Goal: Information Seeking & Learning: Check status

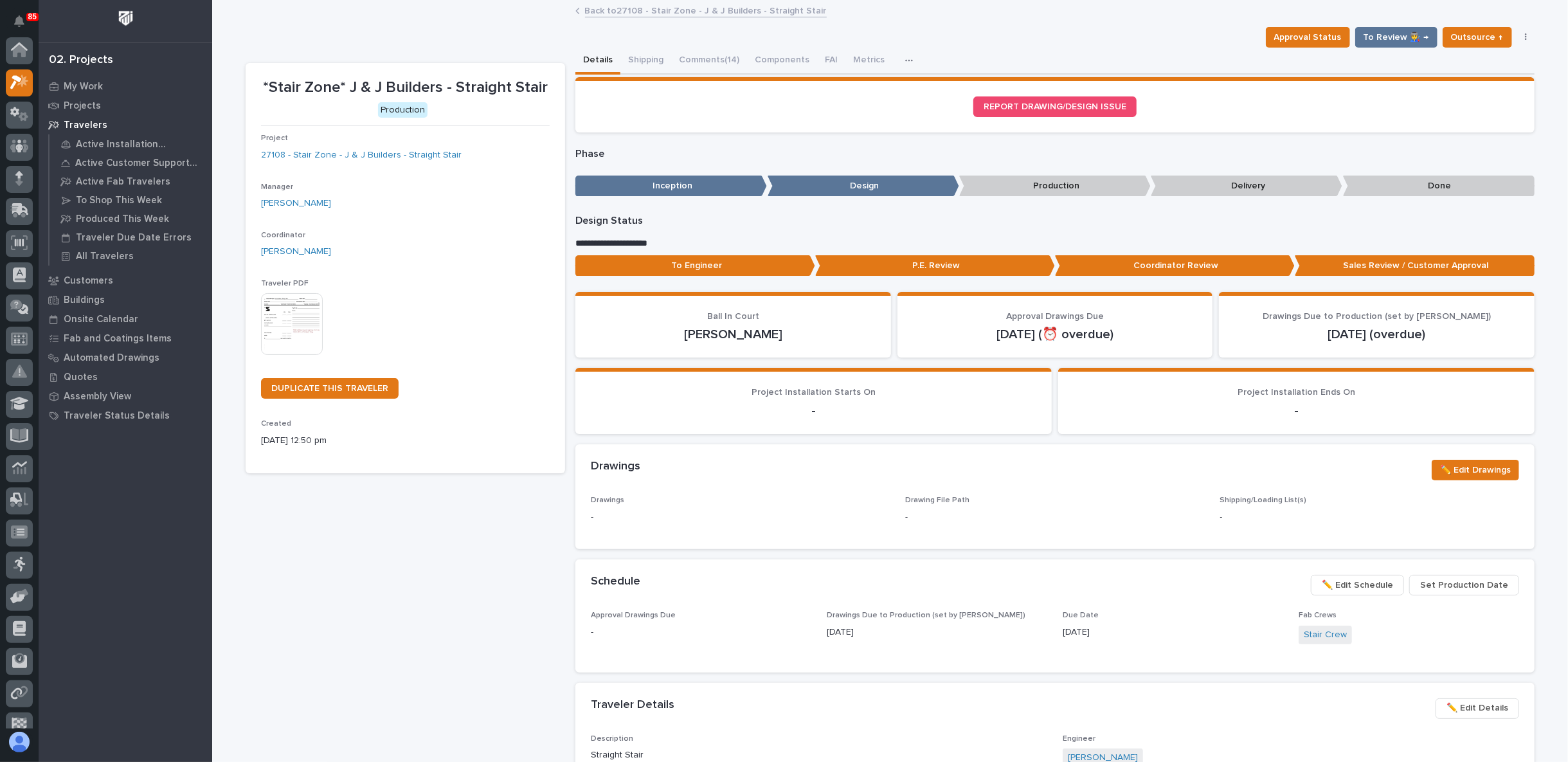
scroll to position [32, 0]
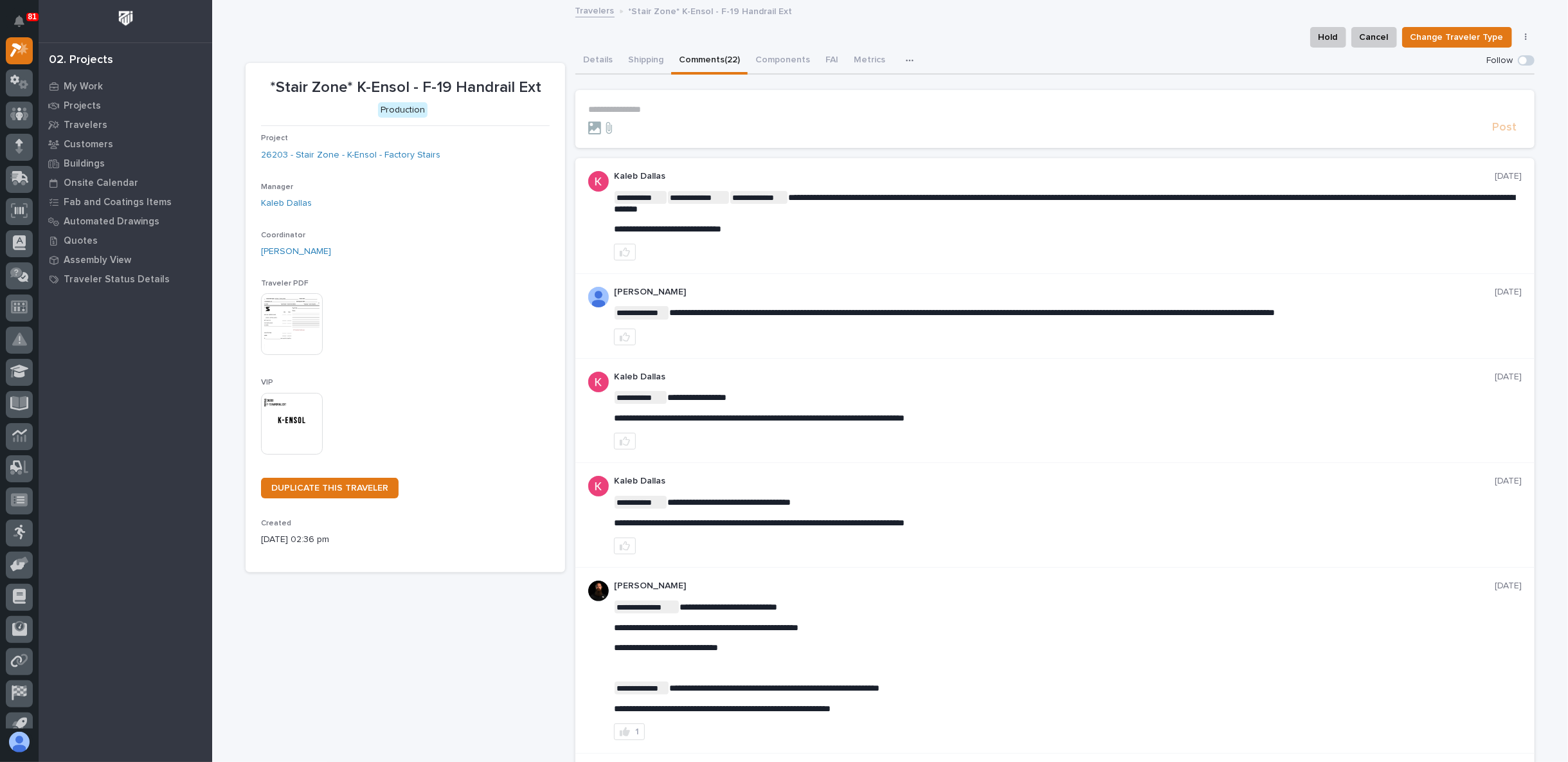
click at [622, 109] on p "**********" at bounding box center [1054, 109] width 934 height 11
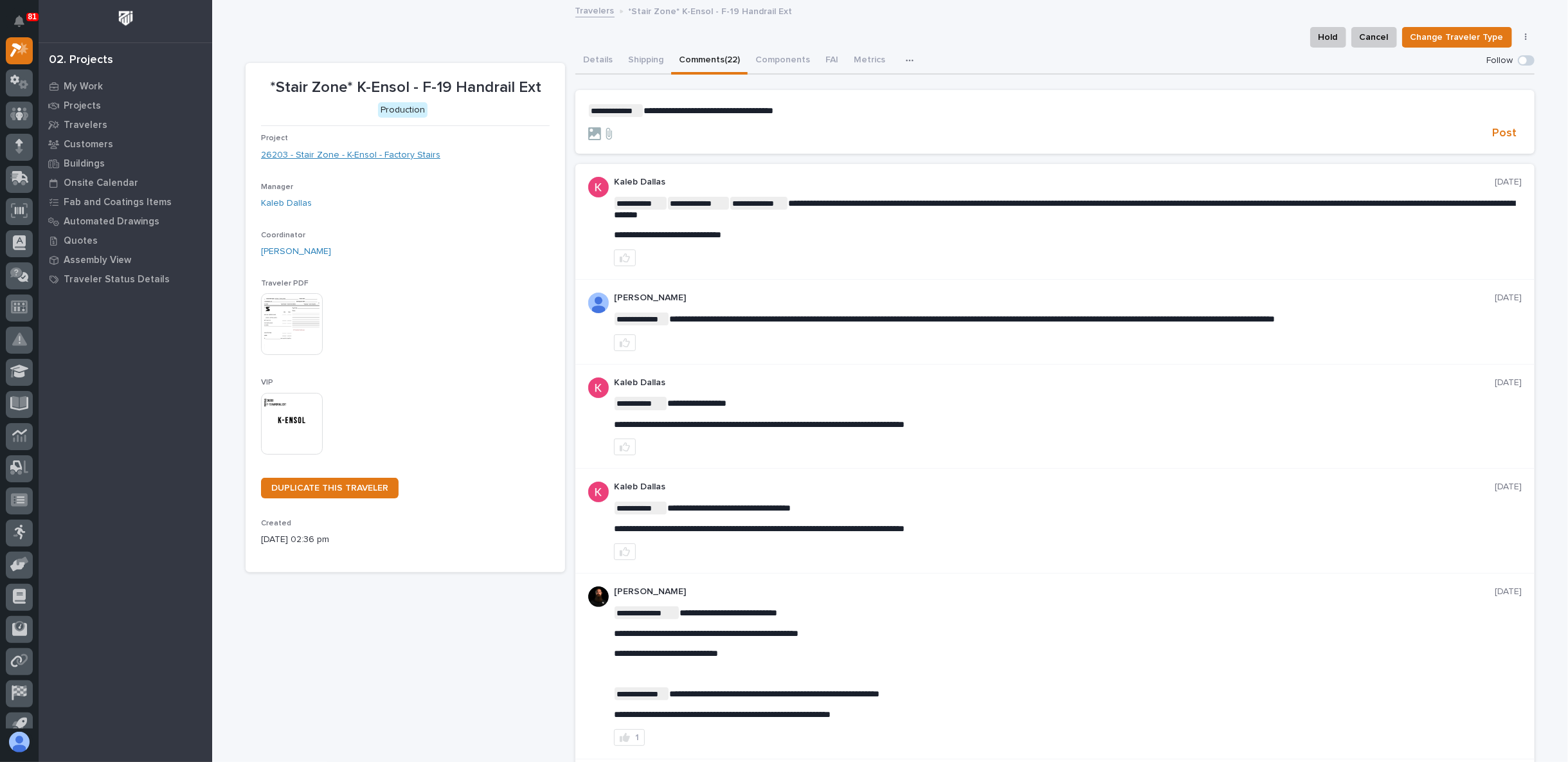
click at [342, 158] on link "26203 - Stair Zone - K-Ensol - Factory Stairs" at bounding box center [351, 155] width 179 height 14
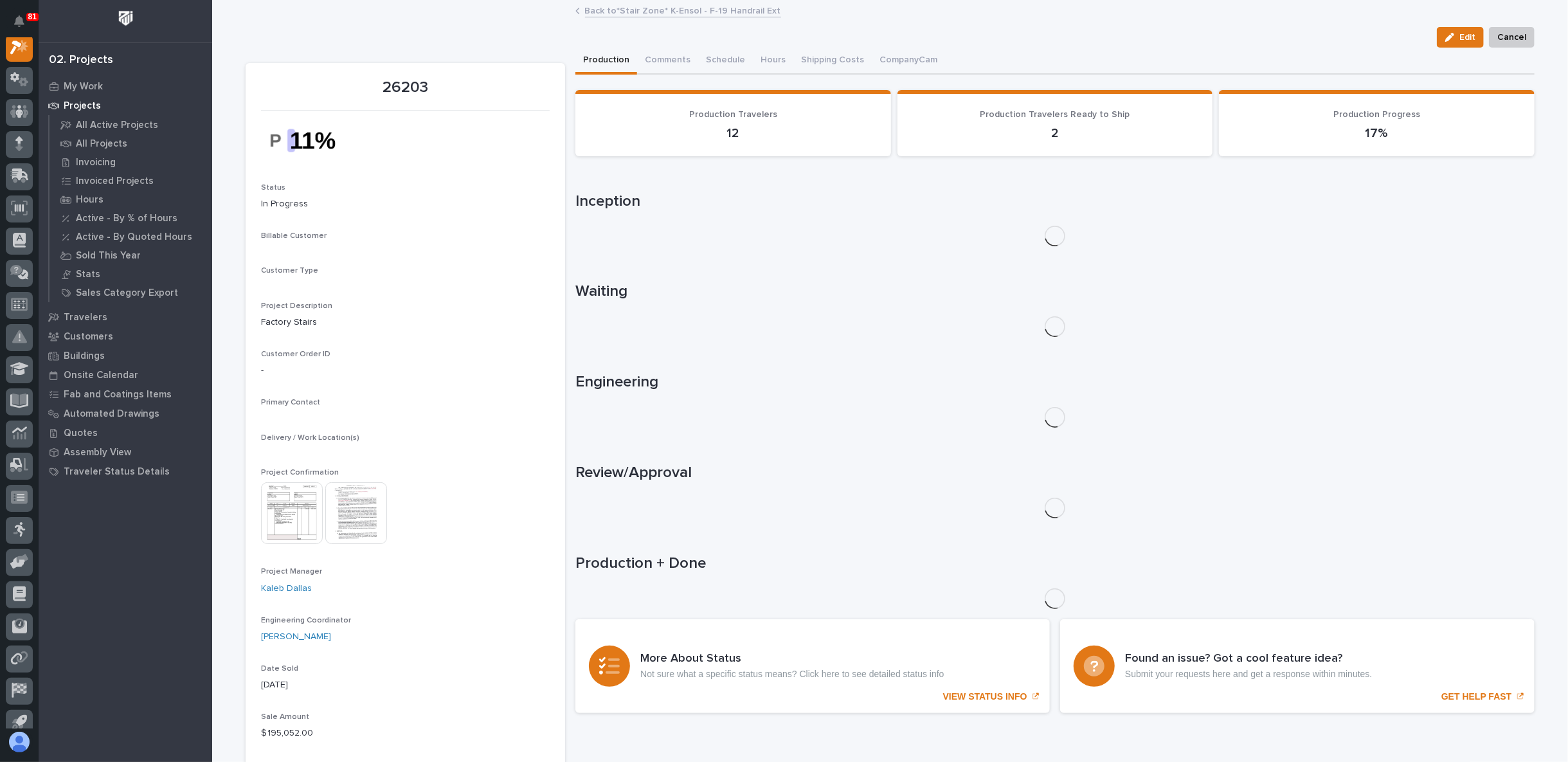
scroll to position [32, 0]
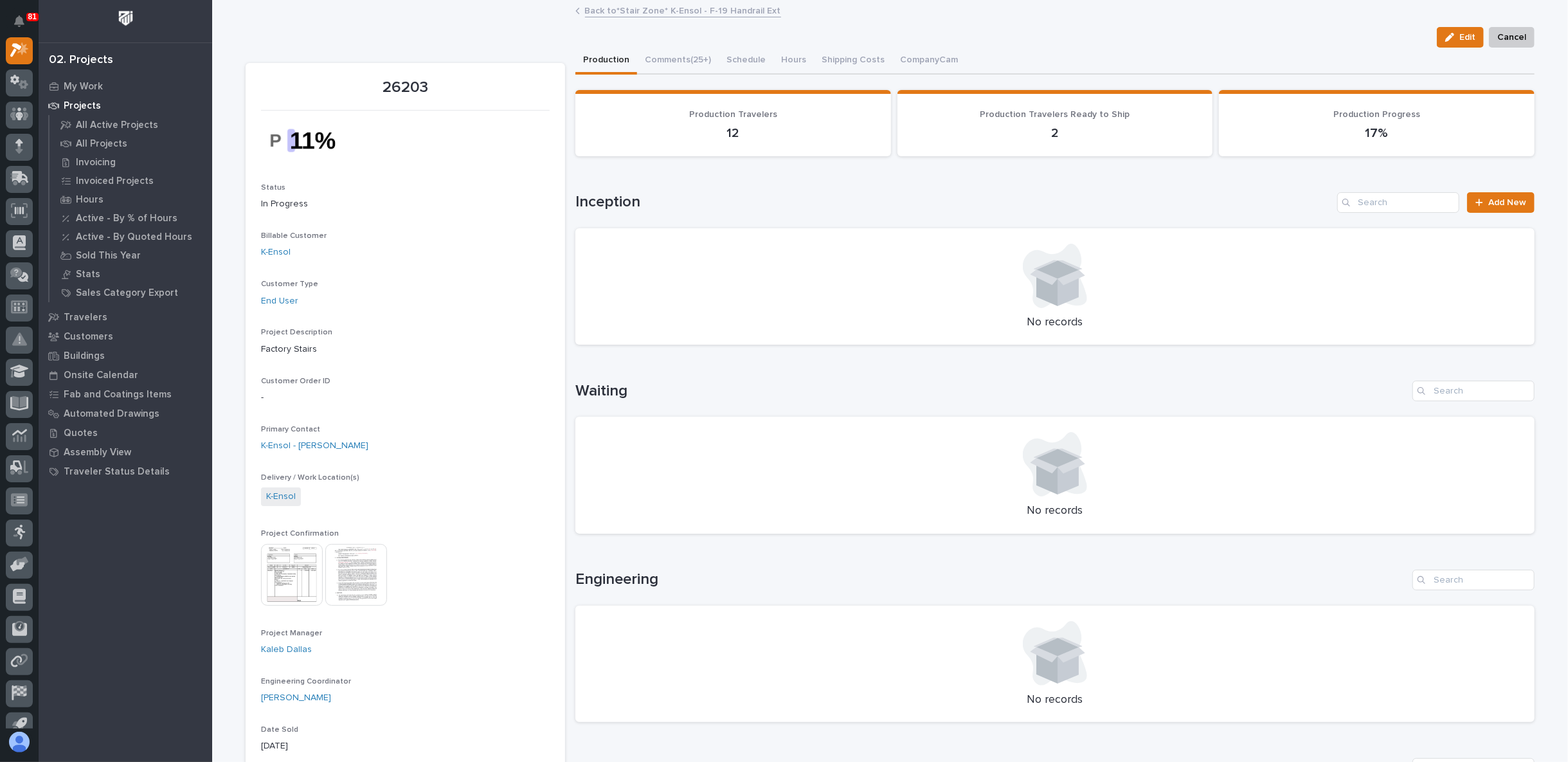
click at [291, 575] on img at bounding box center [292, 575] width 62 height 62
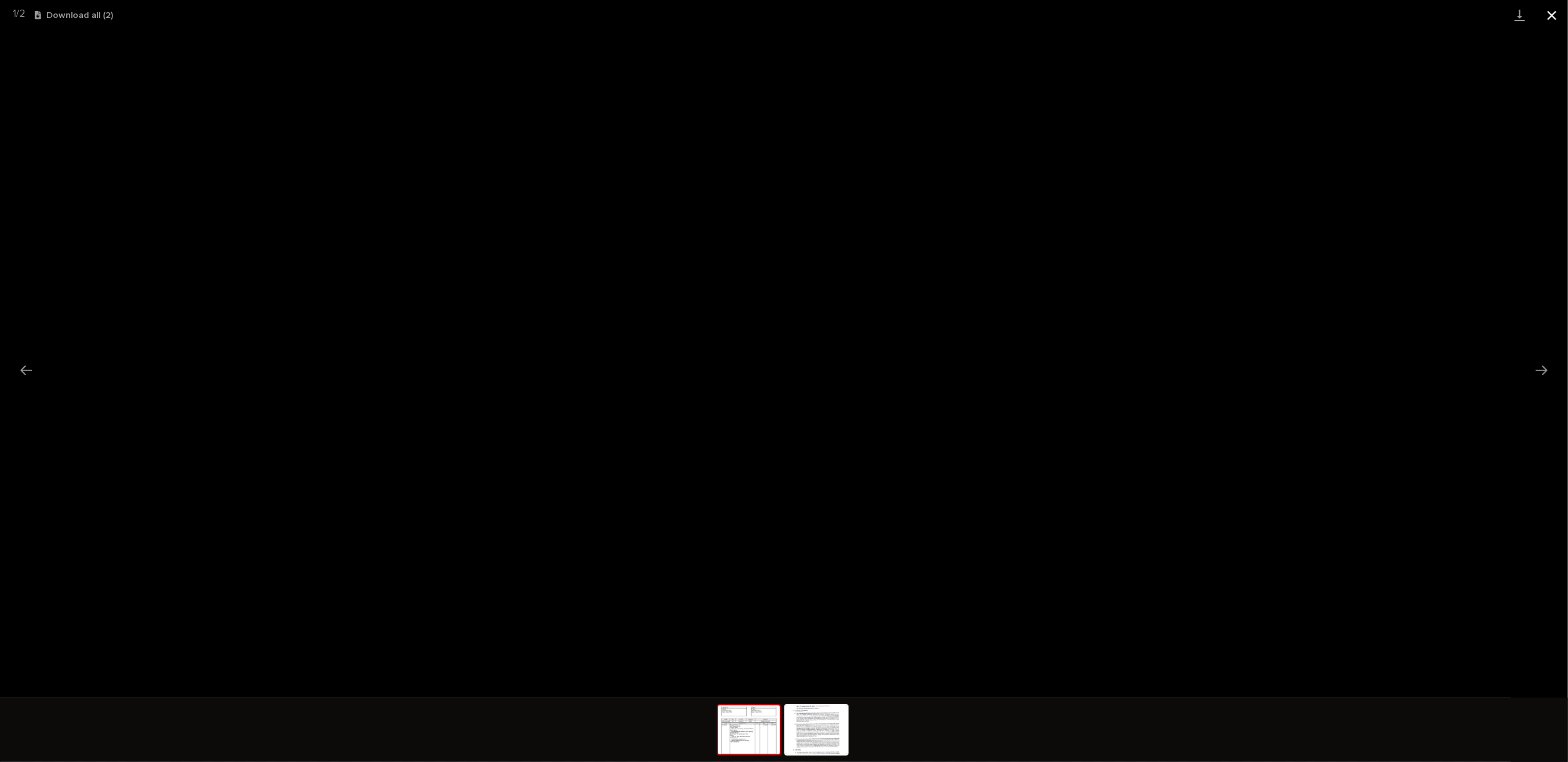
click at [1551, 14] on button "Close gallery" at bounding box center [1551, 15] width 32 height 30
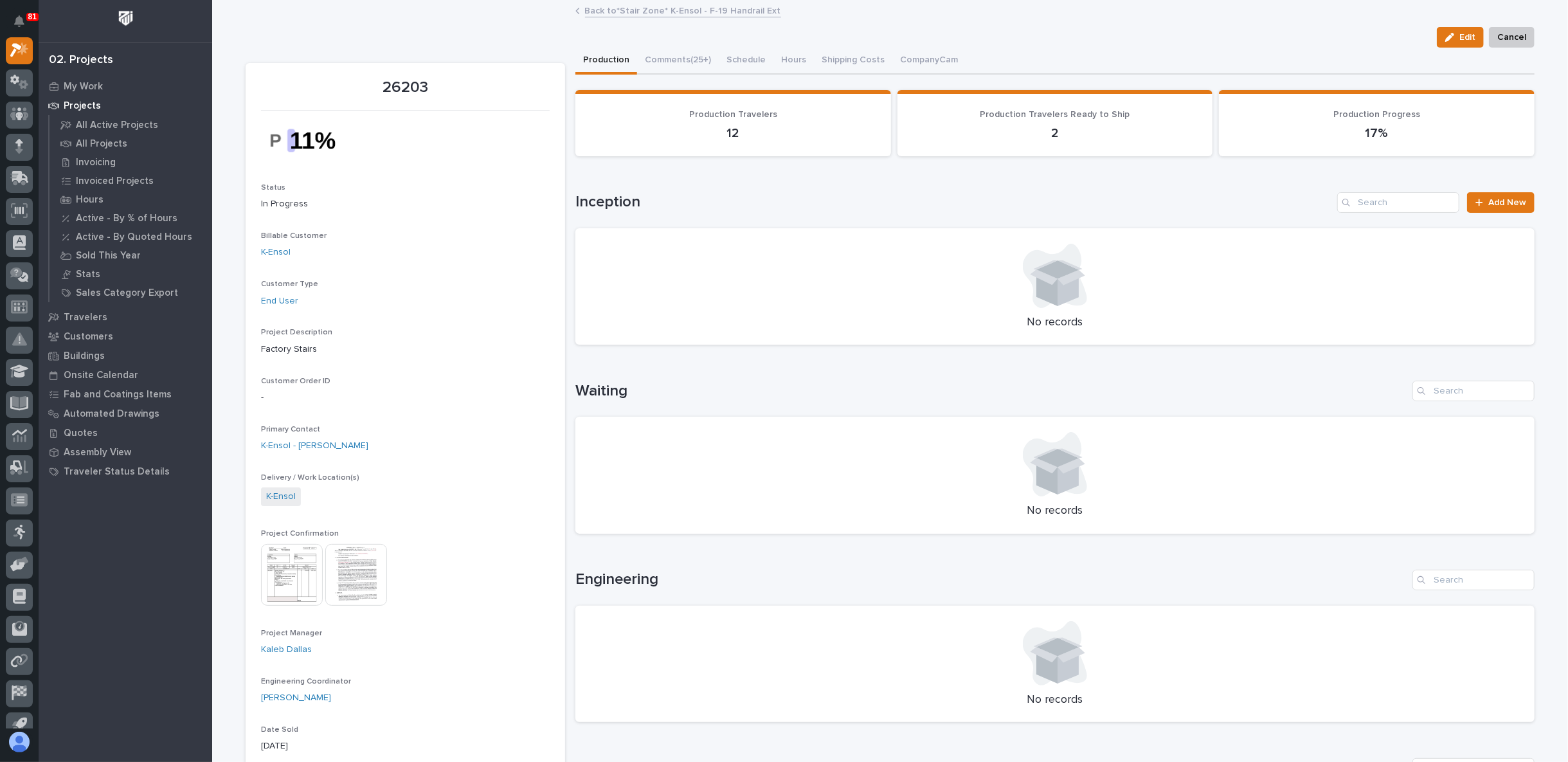
click at [637, 7] on link "Back to *Stair Zone* K-Ensol - F-19 Handrail Ext" at bounding box center [682, 10] width 196 height 15
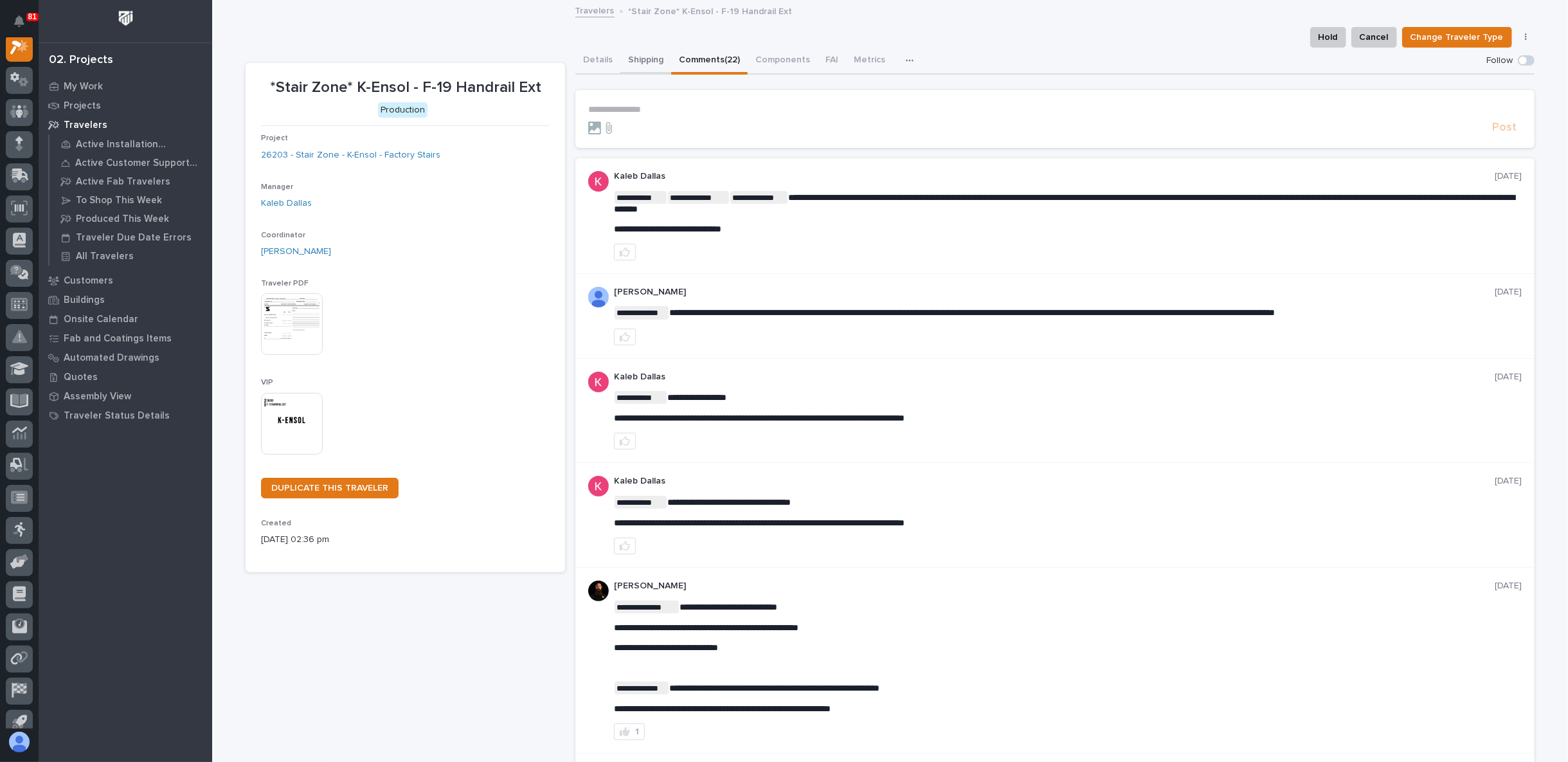
click at [635, 60] on button "Shipping" at bounding box center [646, 60] width 51 height 27
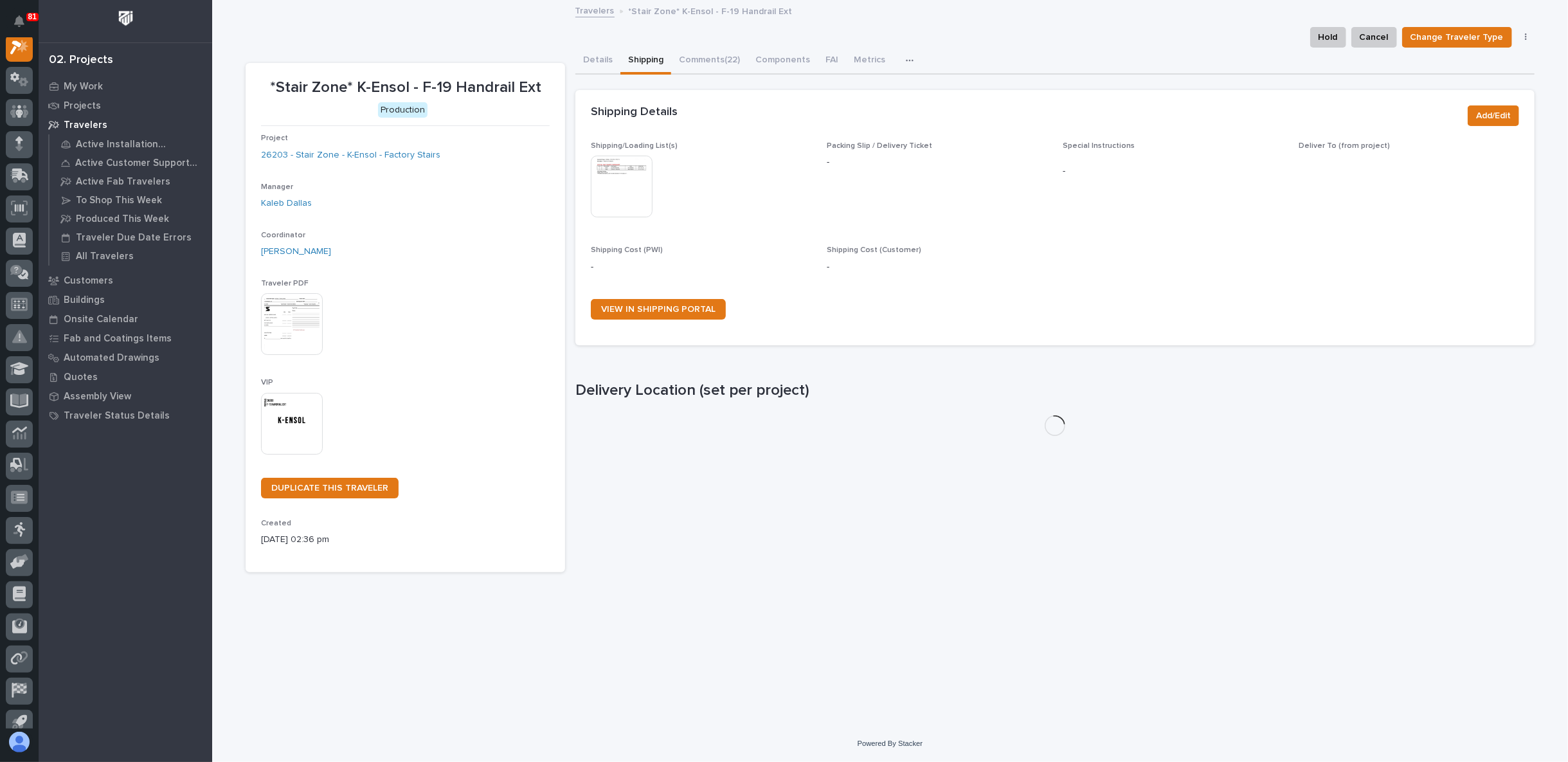
scroll to position [32, 0]
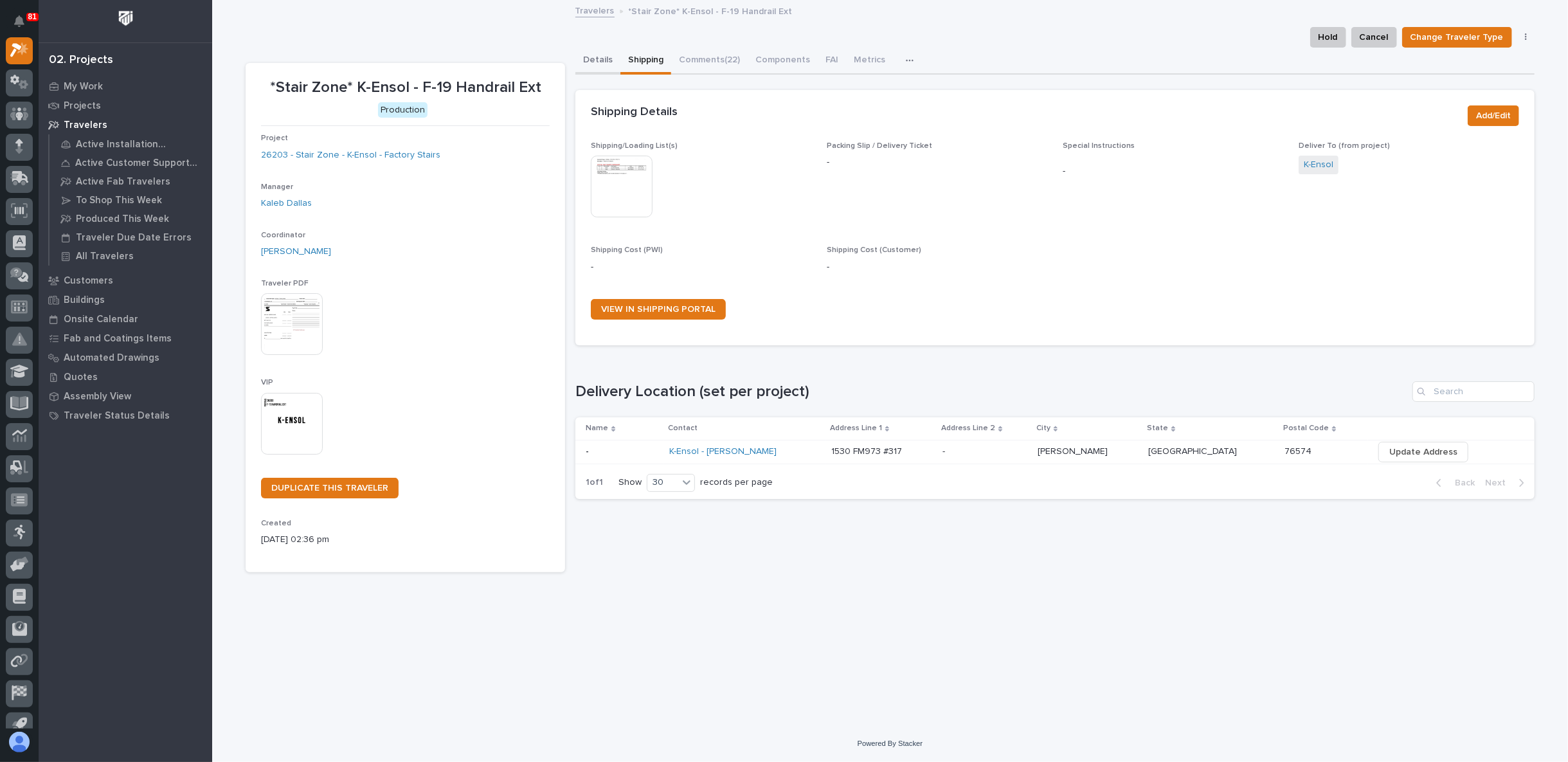
click at [602, 55] on button "Details" at bounding box center [597, 60] width 45 height 27
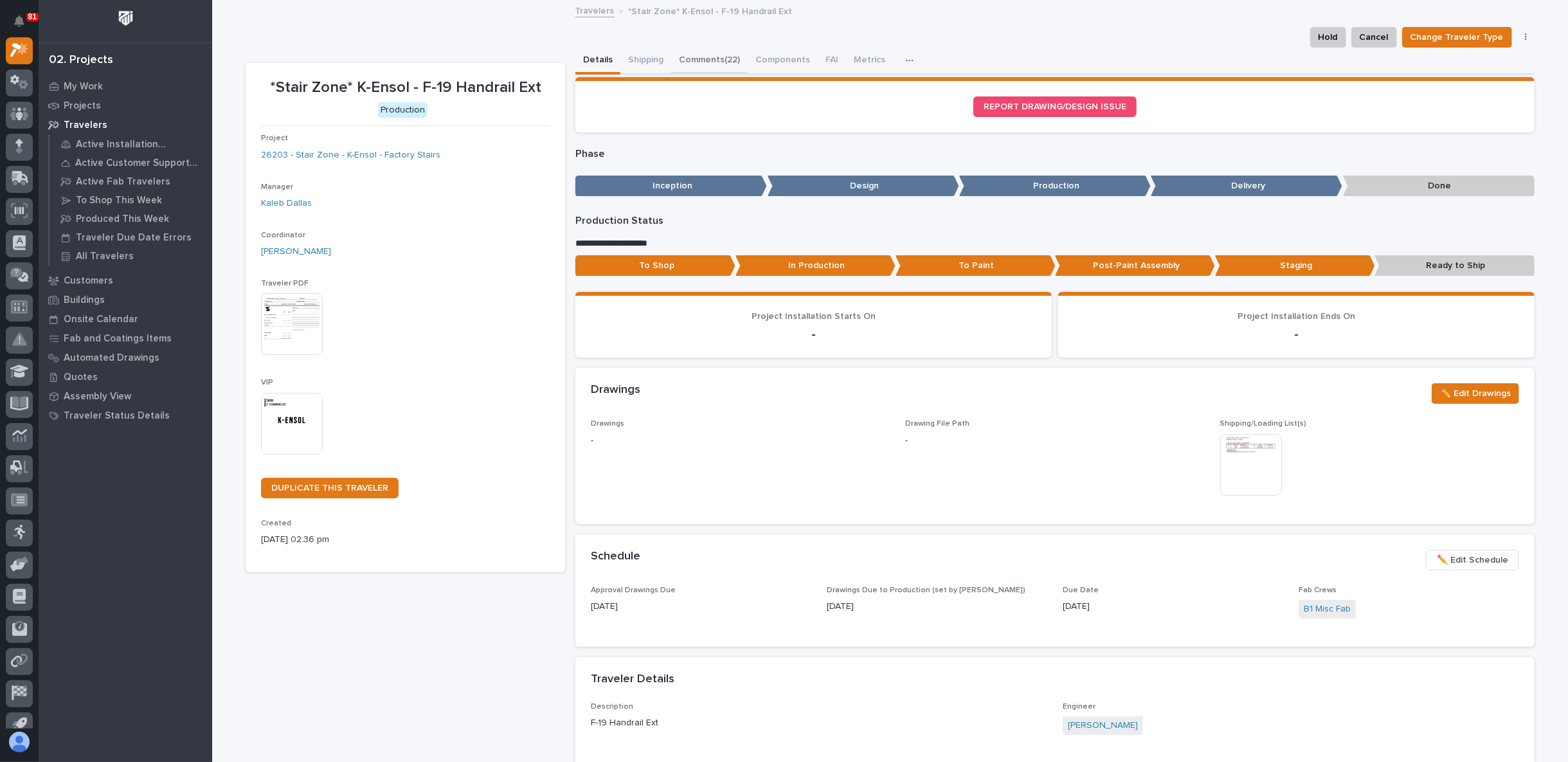
click at [709, 58] on button "Comments (22)" at bounding box center [709, 60] width 77 height 27
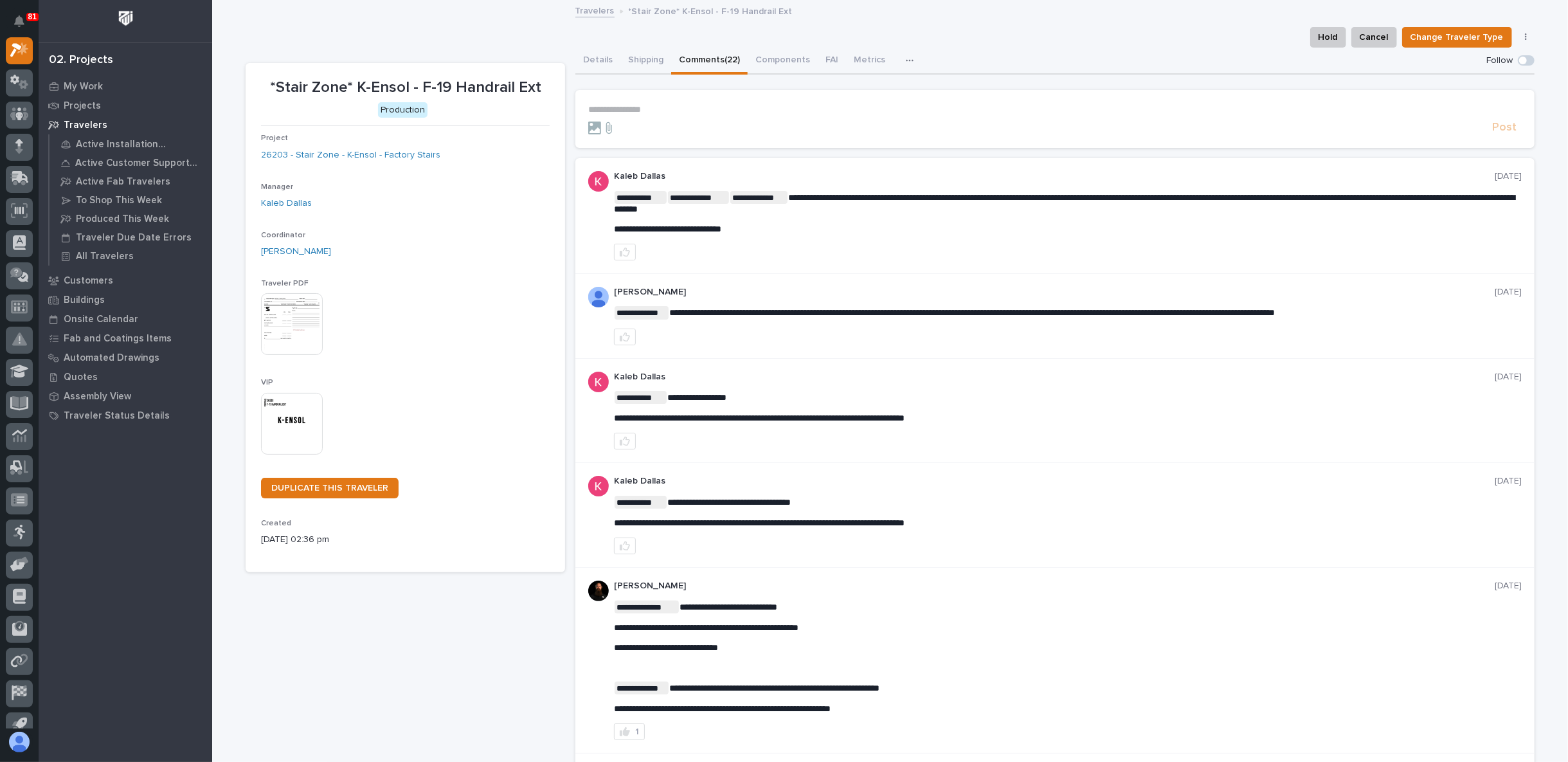
click at [633, 108] on p "**********" at bounding box center [1054, 109] width 934 height 11
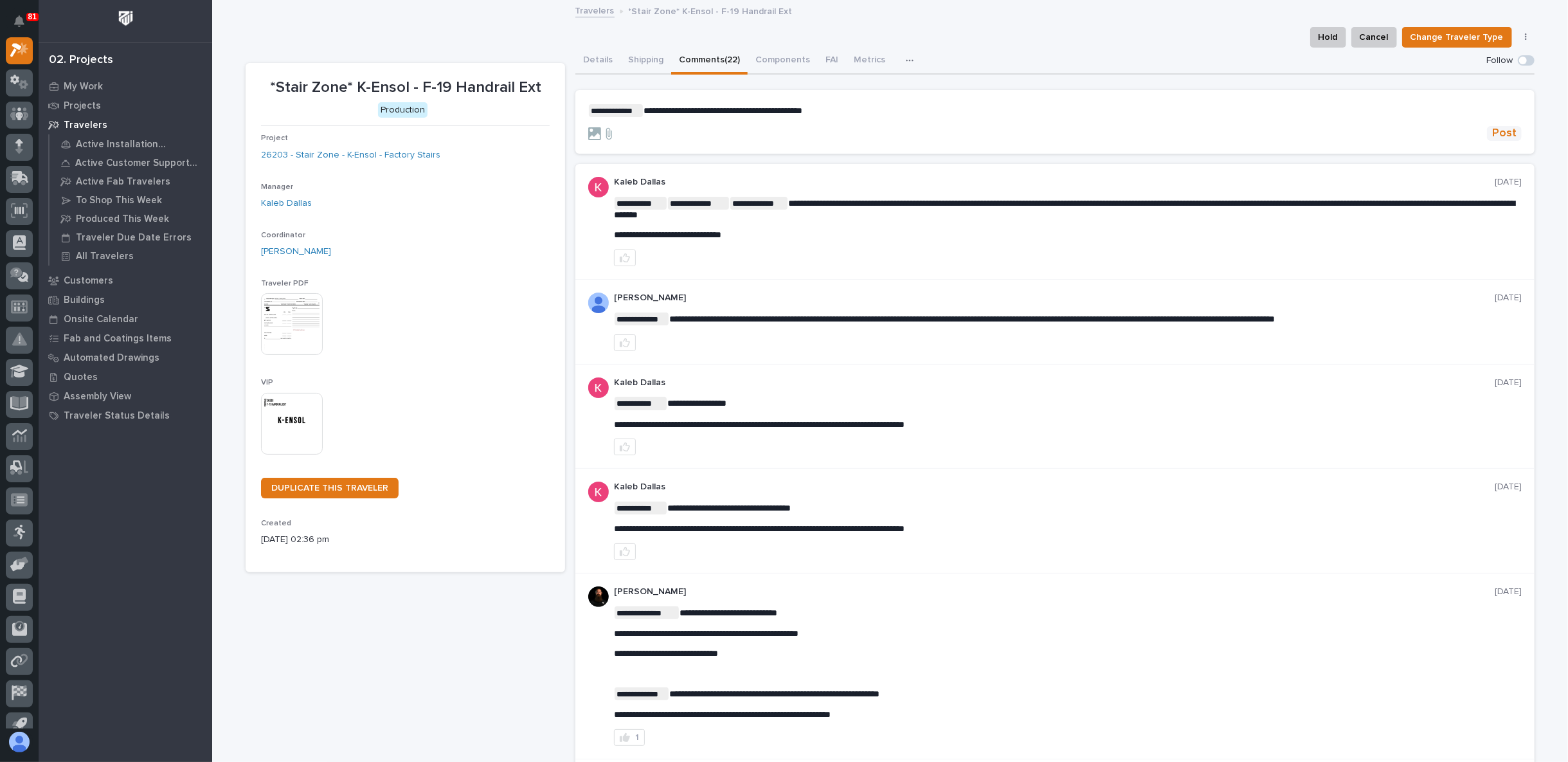
click at [1496, 139] on span "Post" at bounding box center [1504, 133] width 24 height 15
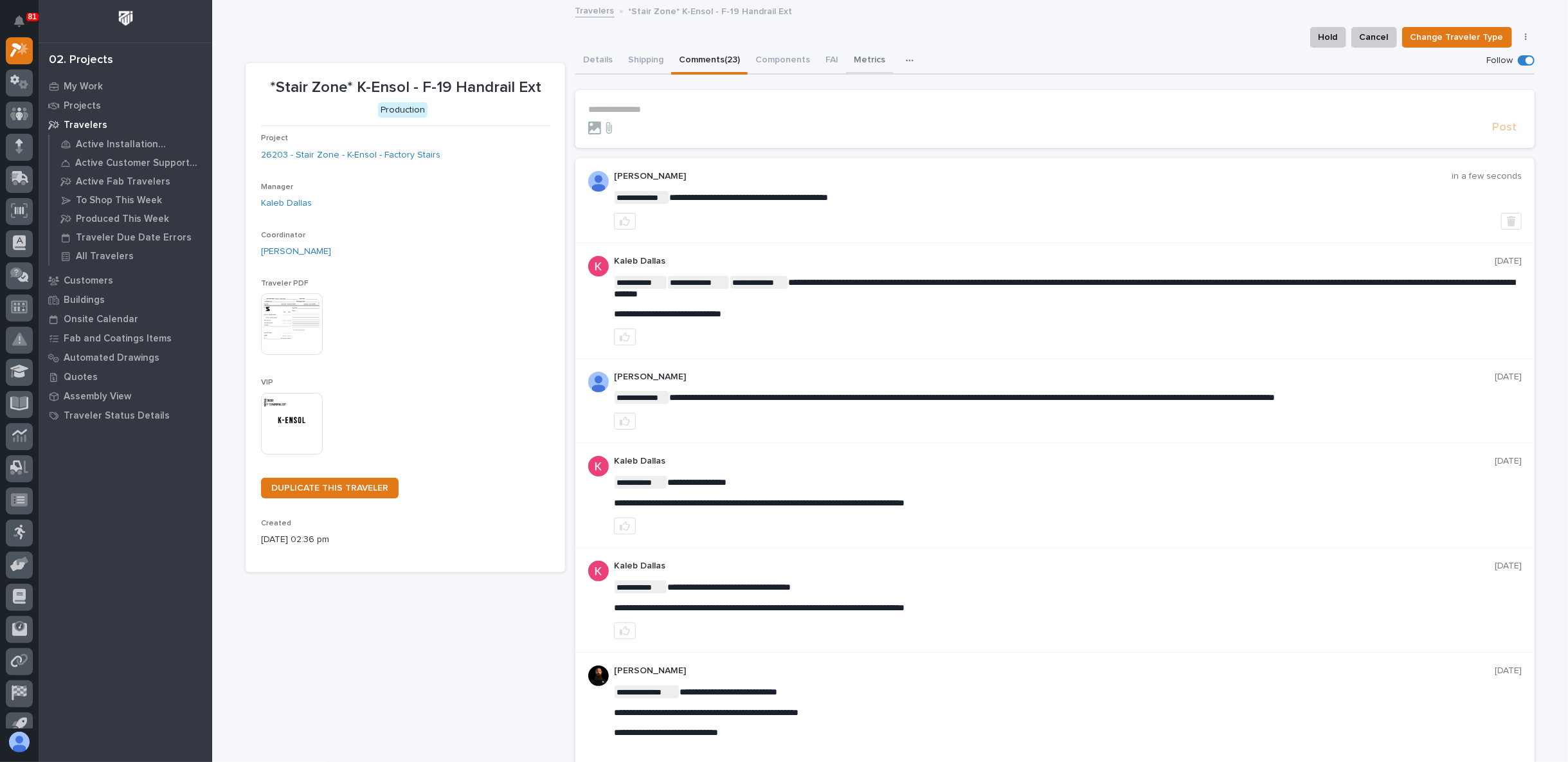
click at [856, 60] on button "Metrics" at bounding box center [869, 60] width 47 height 27
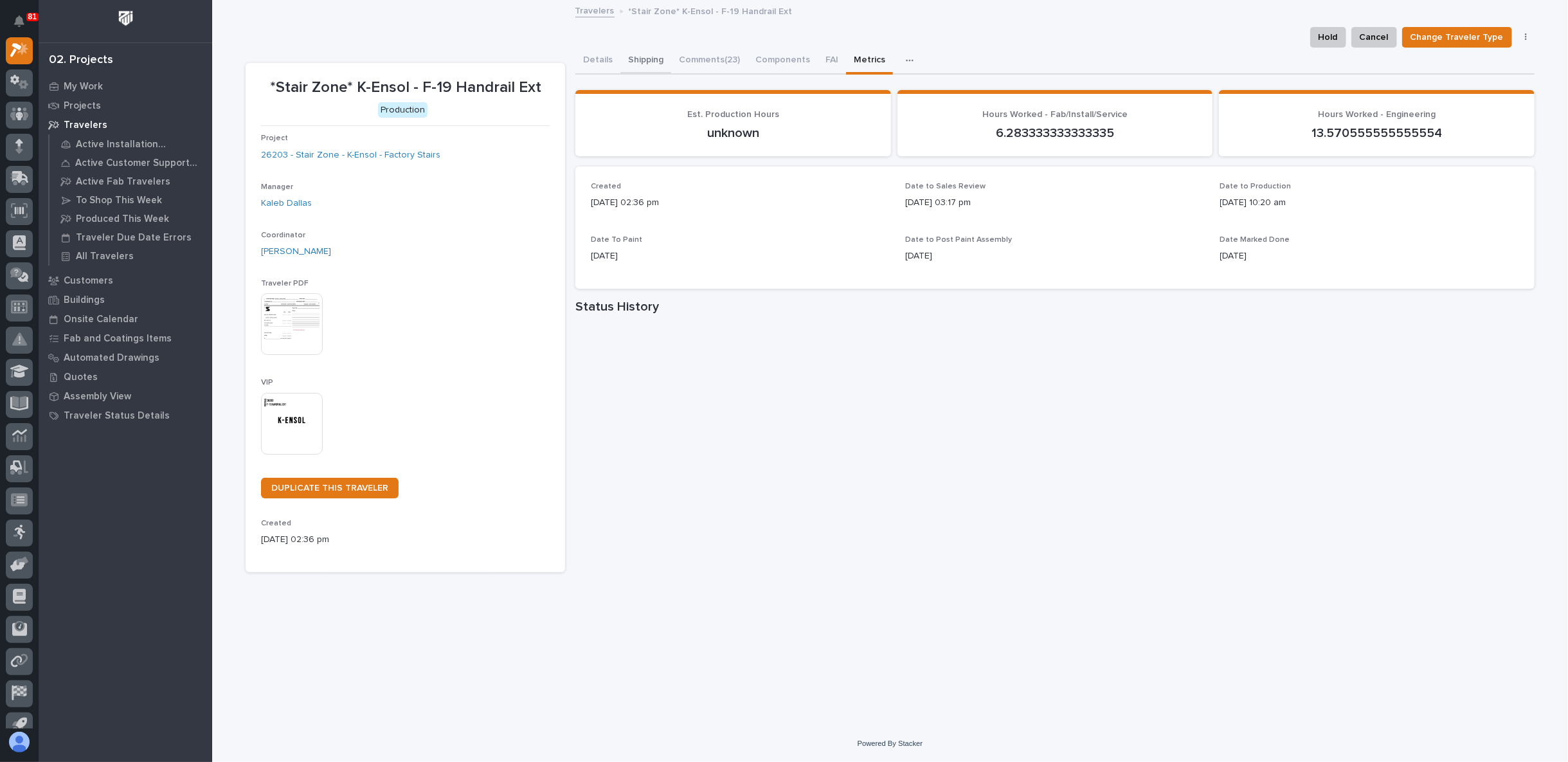
click at [601, 65] on button "Details" at bounding box center [597, 60] width 45 height 27
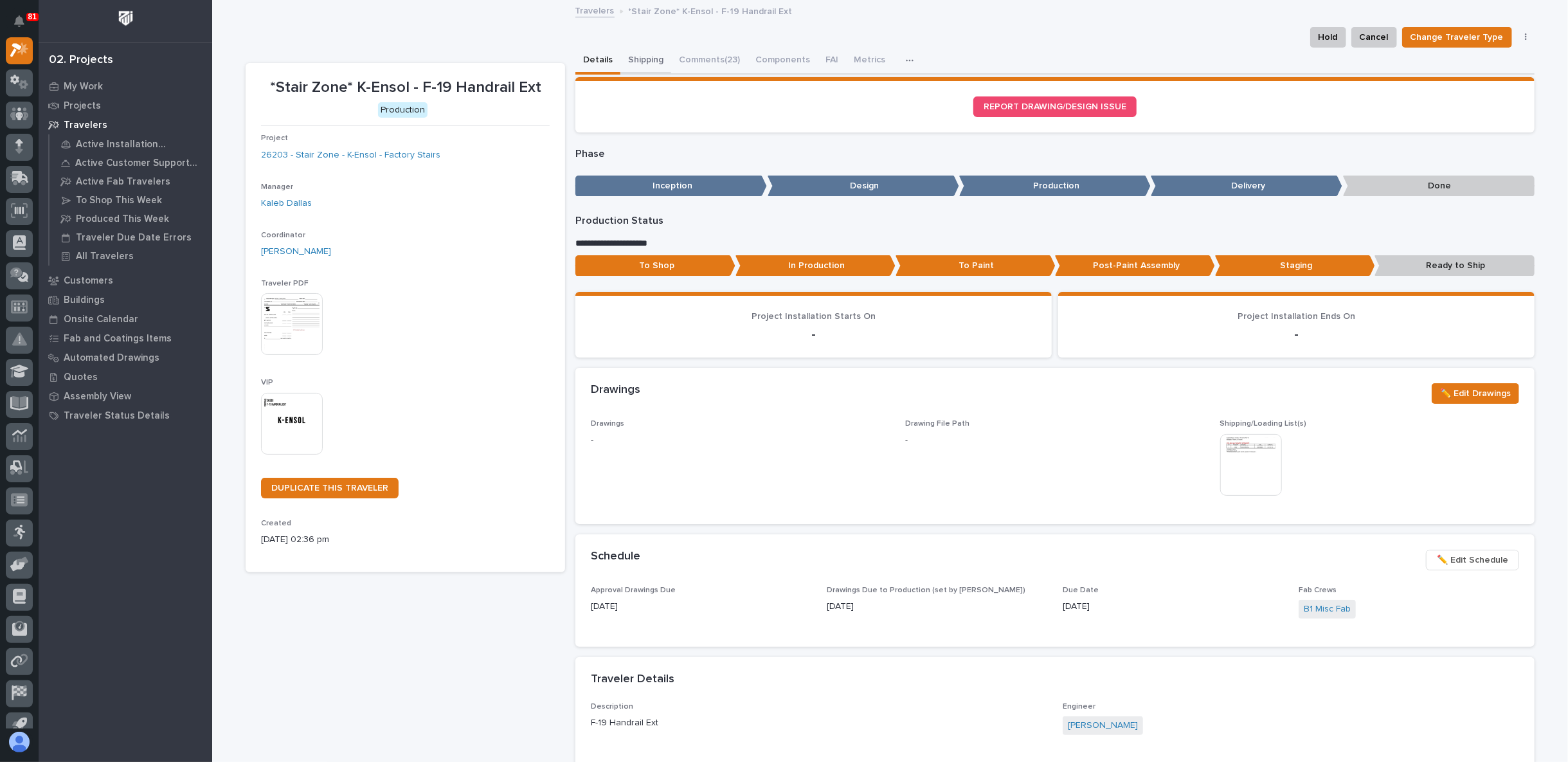
click at [639, 54] on button "Shipping" at bounding box center [646, 60] width 51 height 27
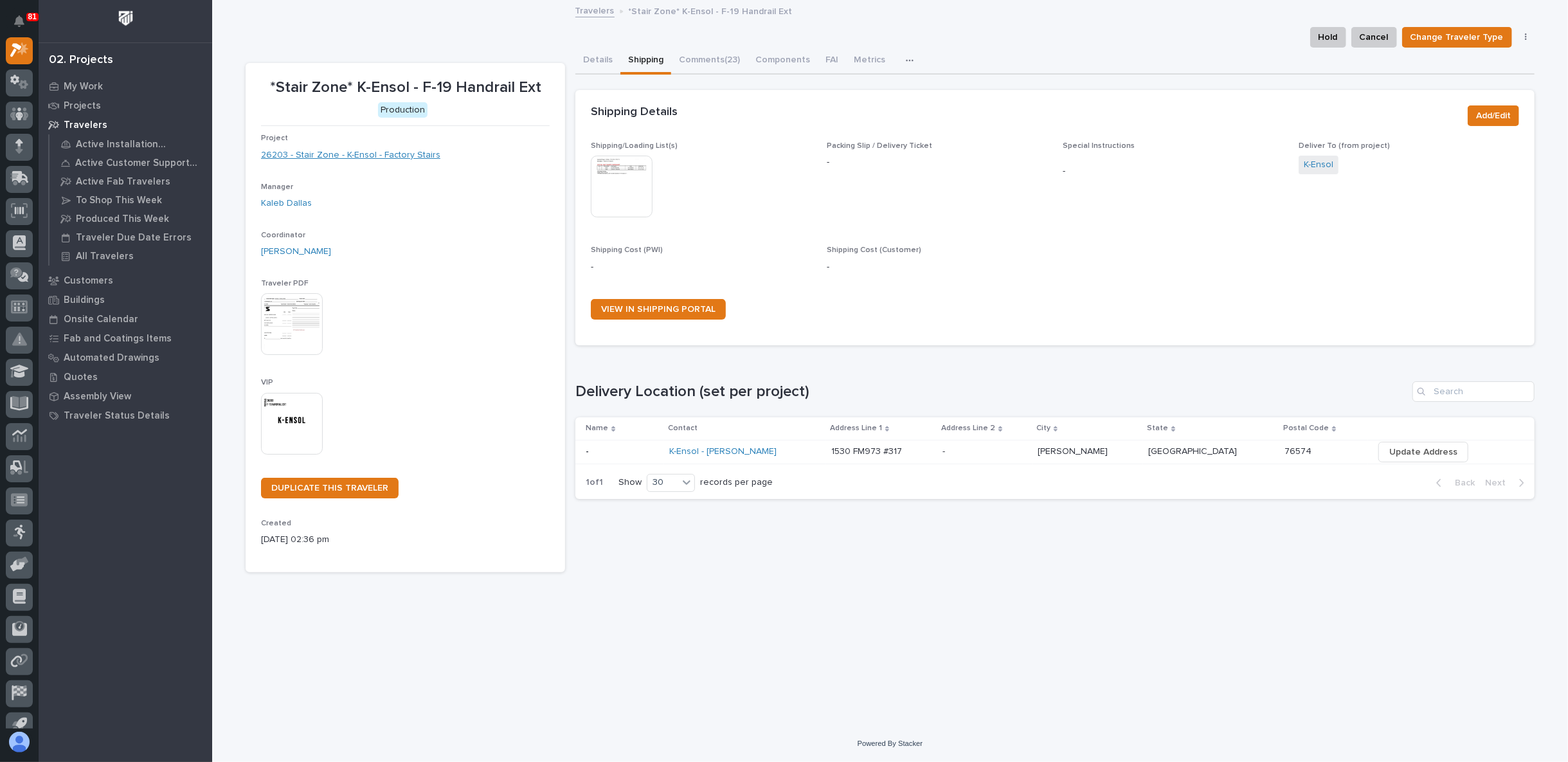
click at [392, 153] on link "26203 - Stair Zone - K-Ensol - Factory Stairs" at bounding box center [351, 155] width 179 height 14
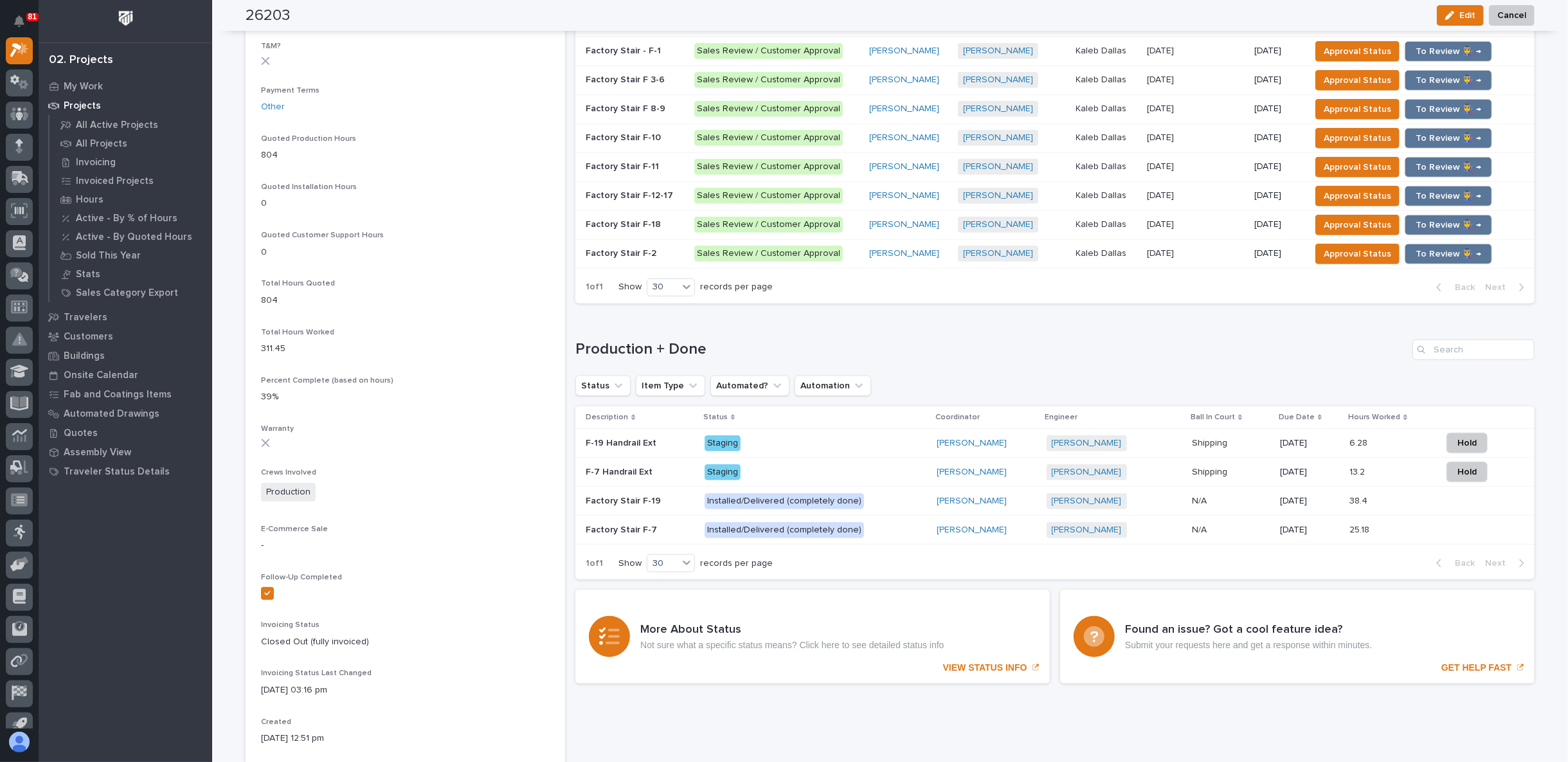
scroll to position [857, 0]
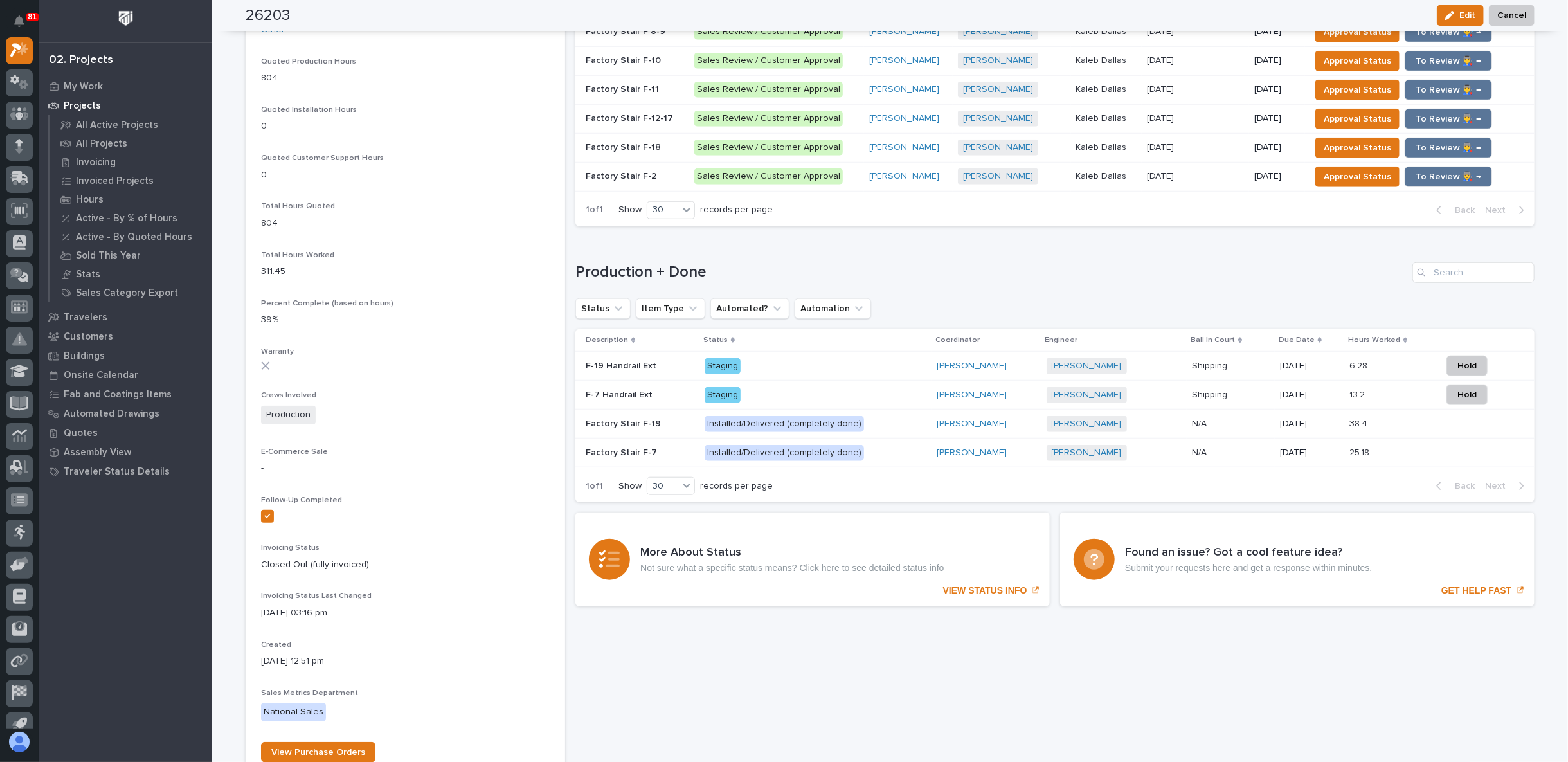
click at [629, 363] on p "F-19 Handrail Ext" at bounding box center [622, 365] width 73 height 14
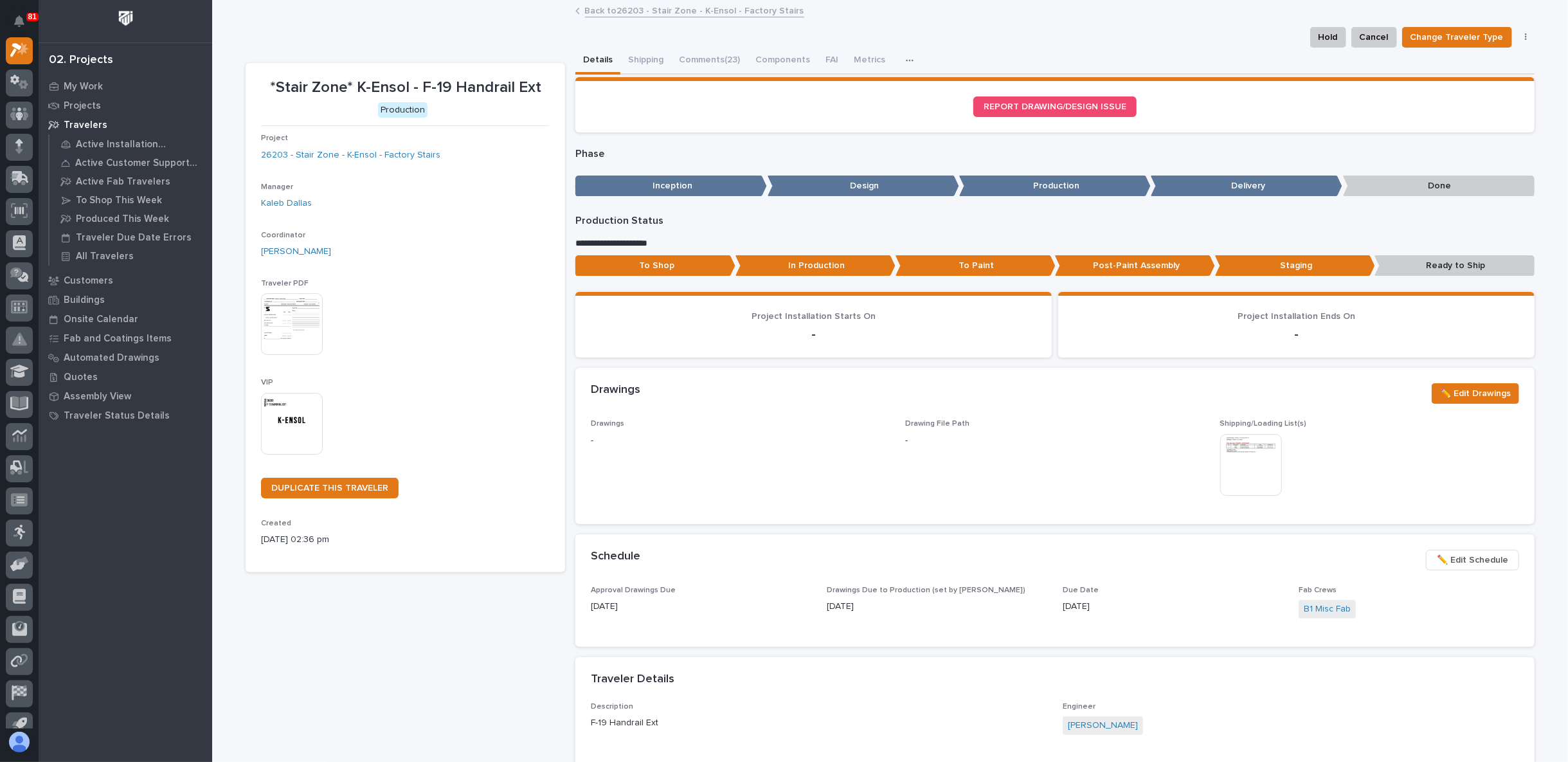
click at [1241, 450] on img at bounding box center [1251, 465] width 62 height 62
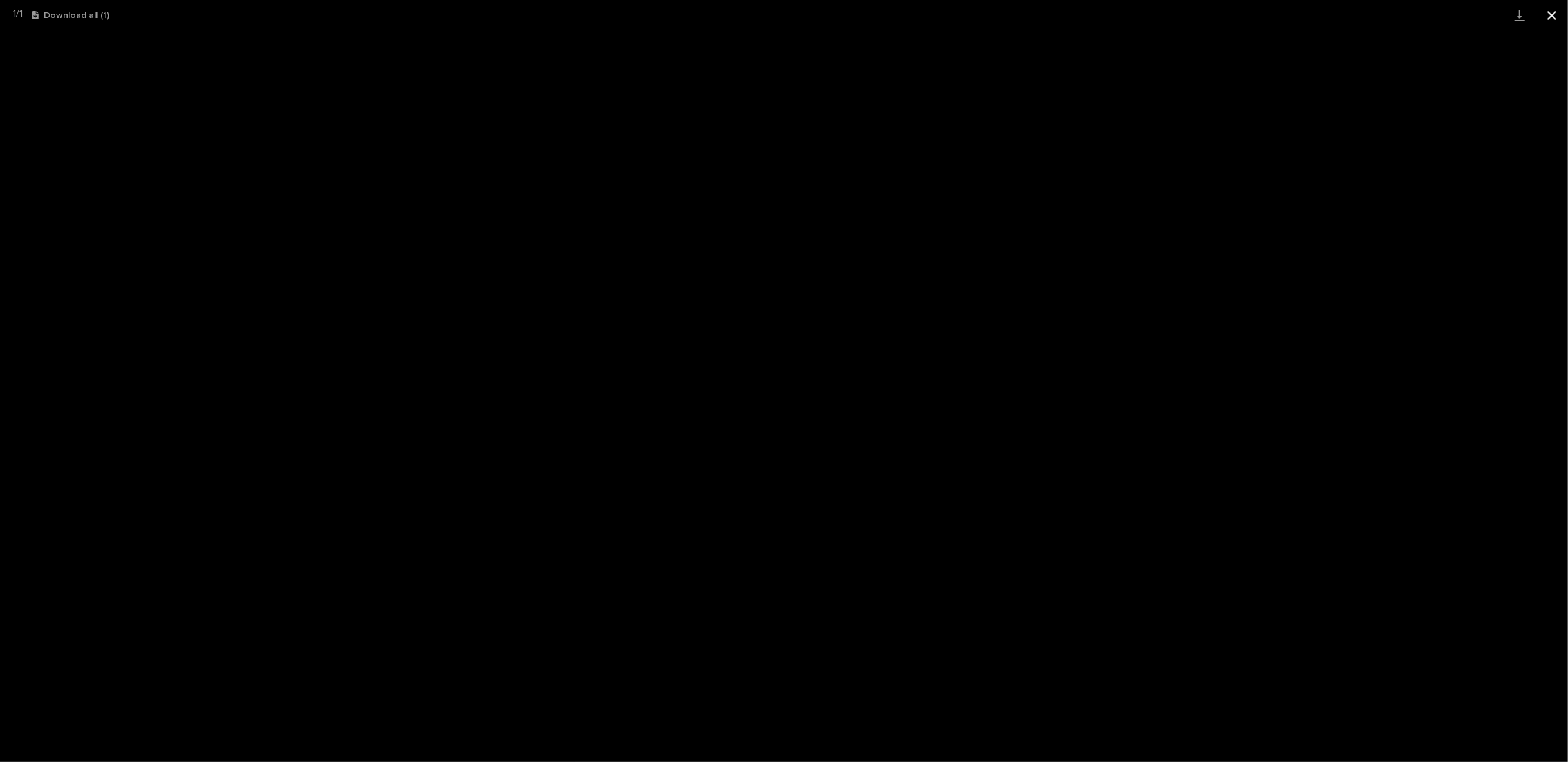
click at [1548, 15] on button "Close gallery" at bounding box center [1551, 15] width 32 height 30
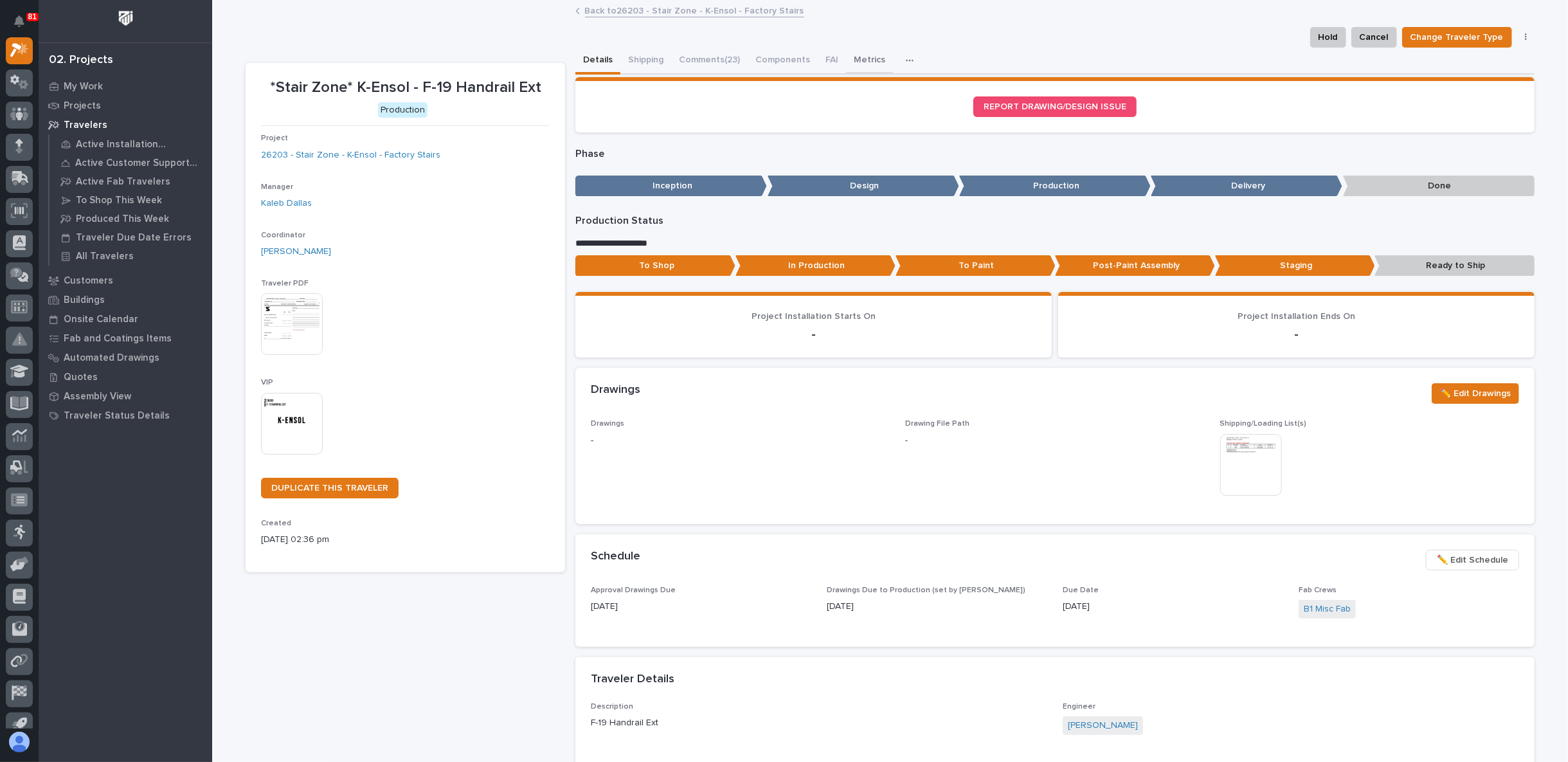
click at [851, 56] on button "Metrics" at bounding box center [869, 60] width 47 height 27
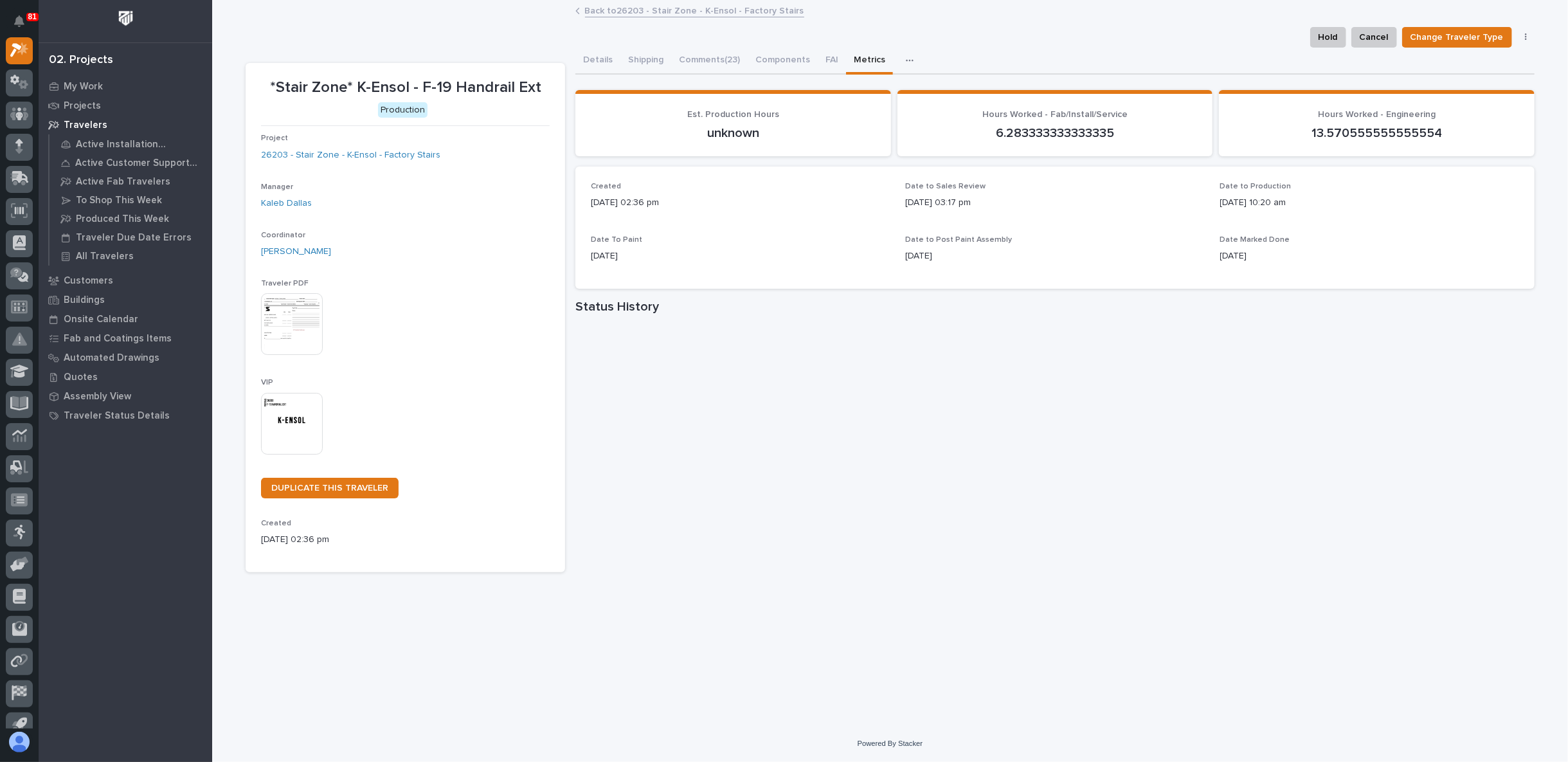
click at [1216, 605] on div "**********" at bounding box center [890, 348] width 1301 height 692
click at [604, 54] on button "Details" at bounding box center [597, 60] width 45 height 27
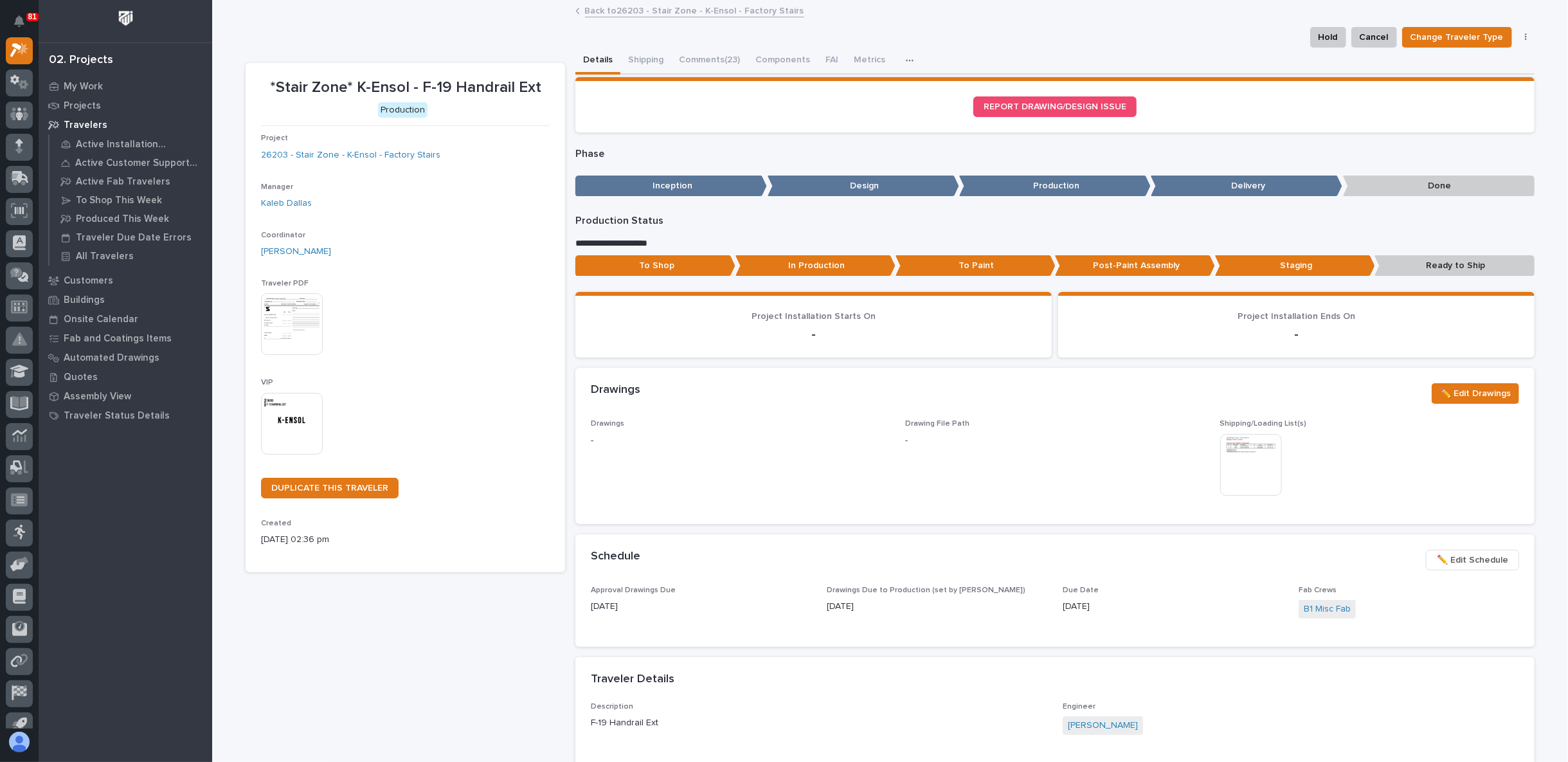
click at [646, 13] on link "Back to 26203 - Stair Zone - K-Ensol - Factory Stairs" at bounding box center [694, 10] width 219 height 15
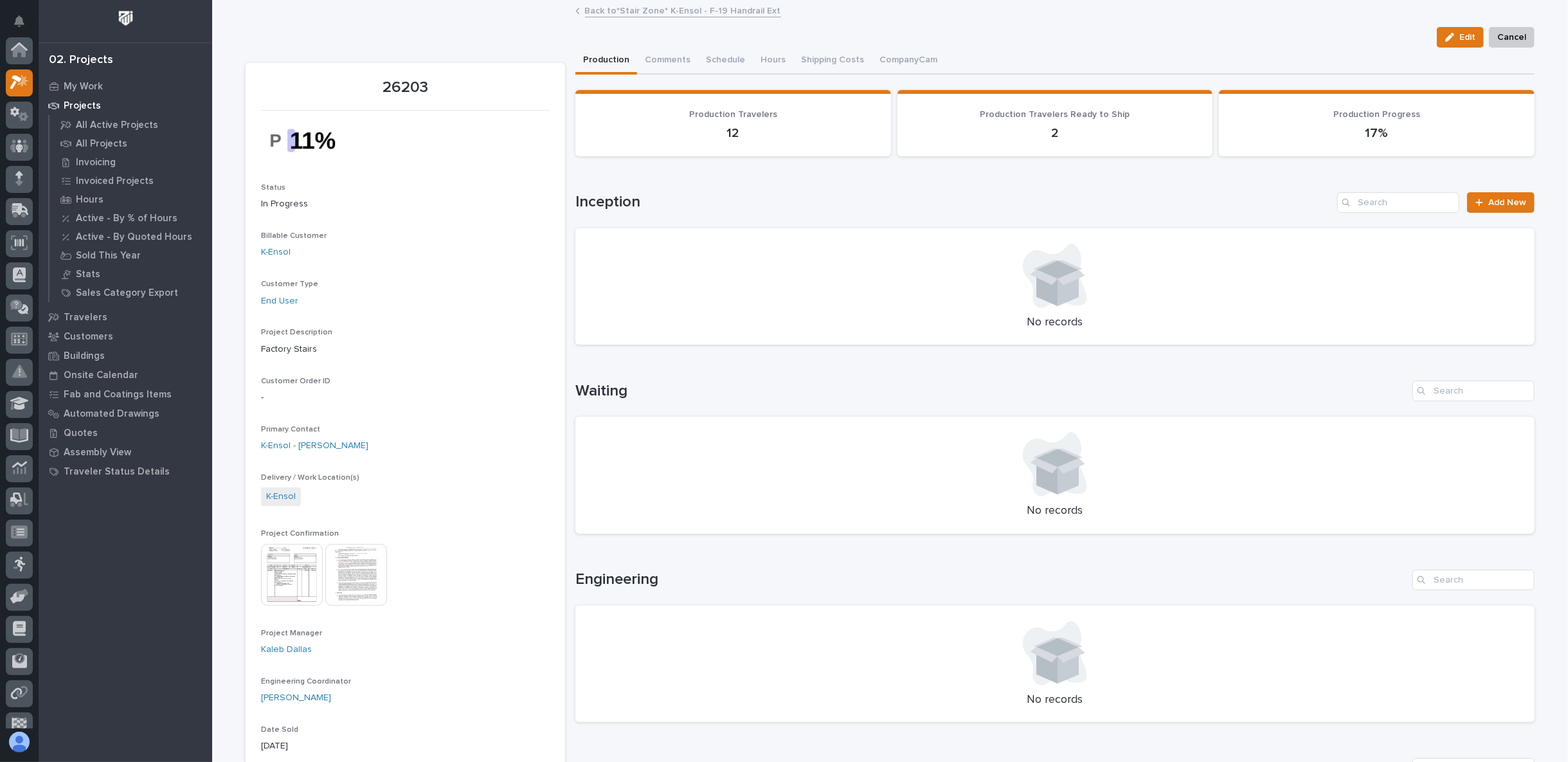
scroll to position [35, 0]
click at [633, 11] on link "Back to *Stair Zone* K-Ensol - F-19 Handrail Ext" at bounding box center [682, 10] width 196 height 15
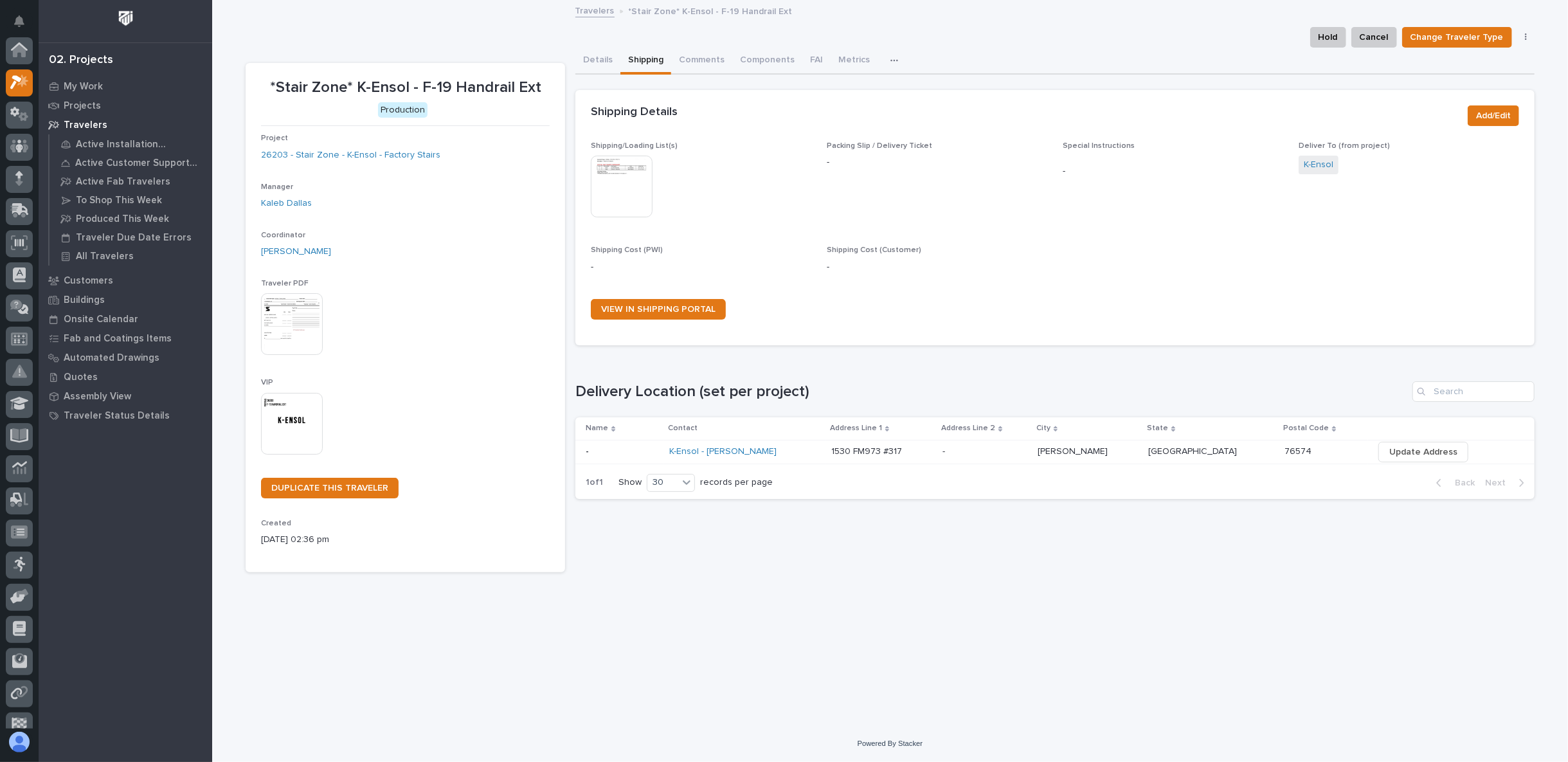
scroll to position [35, 0]
click at [612, 175] on img at bounding box center [621, 187] width 62 height 62
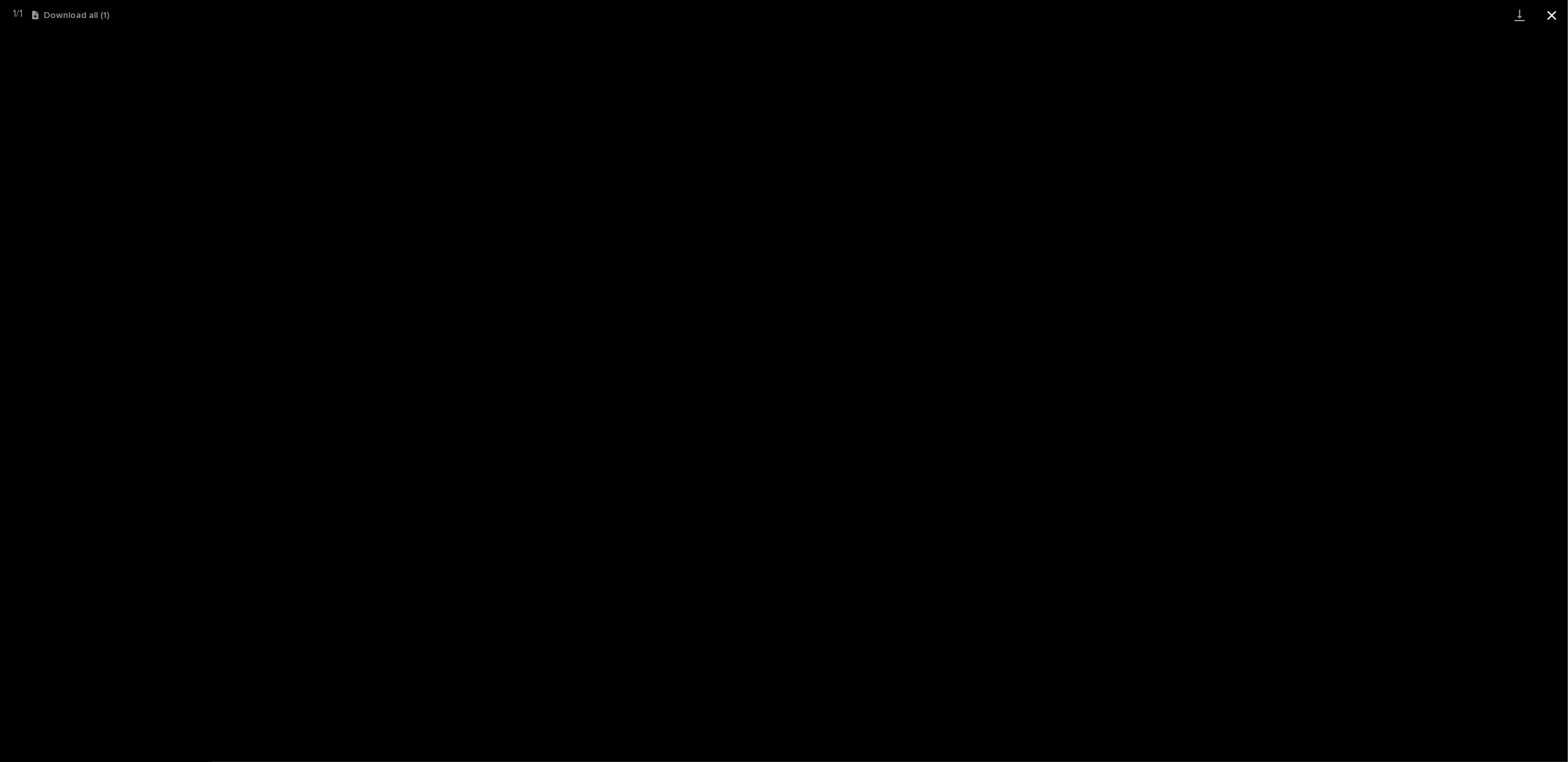
click at [1546, 14] on button "Close gallery" at bounding box center [1551, 15] width 32 height 30
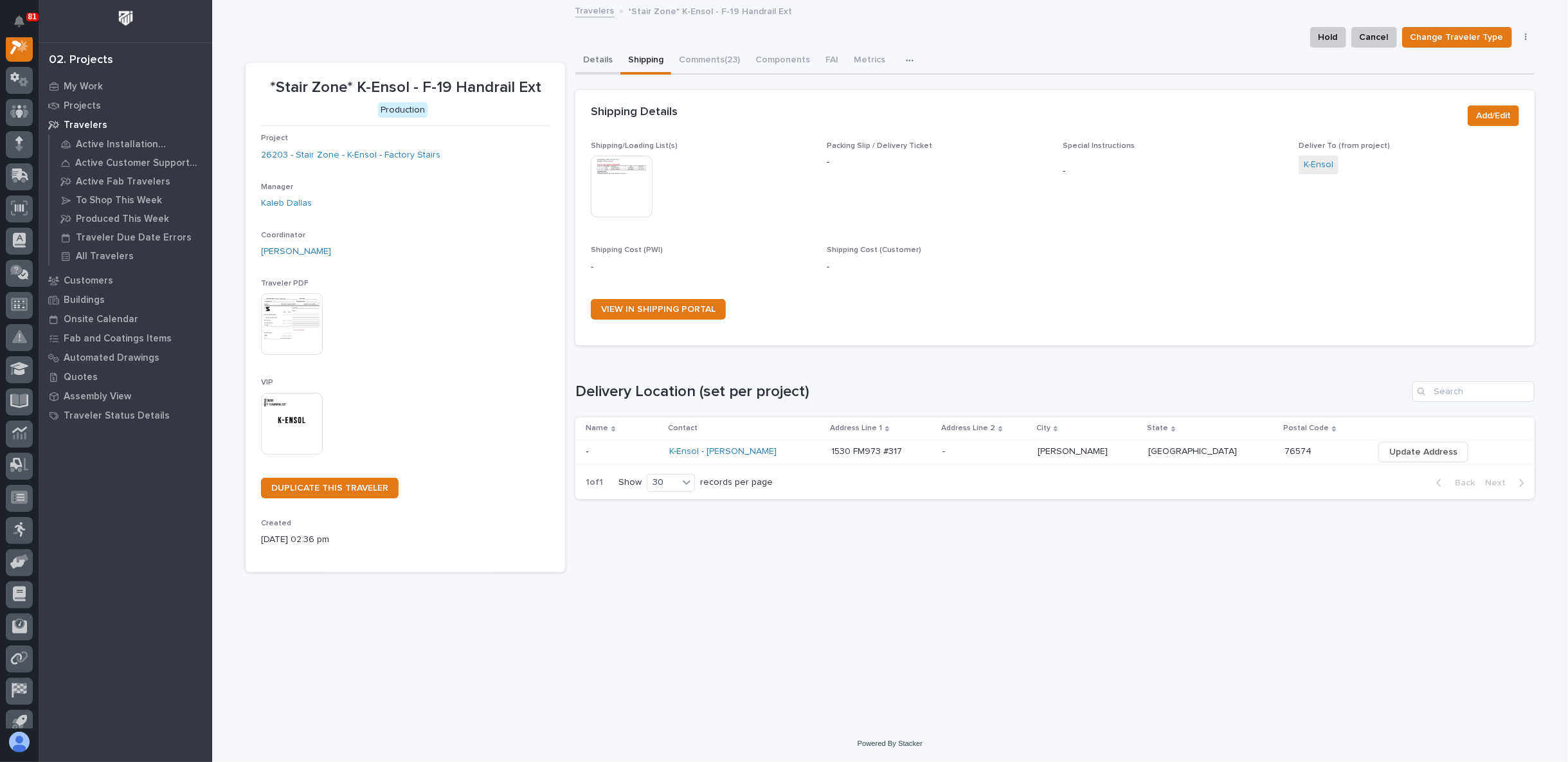
click at [599, 54] on button "Details" at bounding box center [597, 60] width 45 height 27
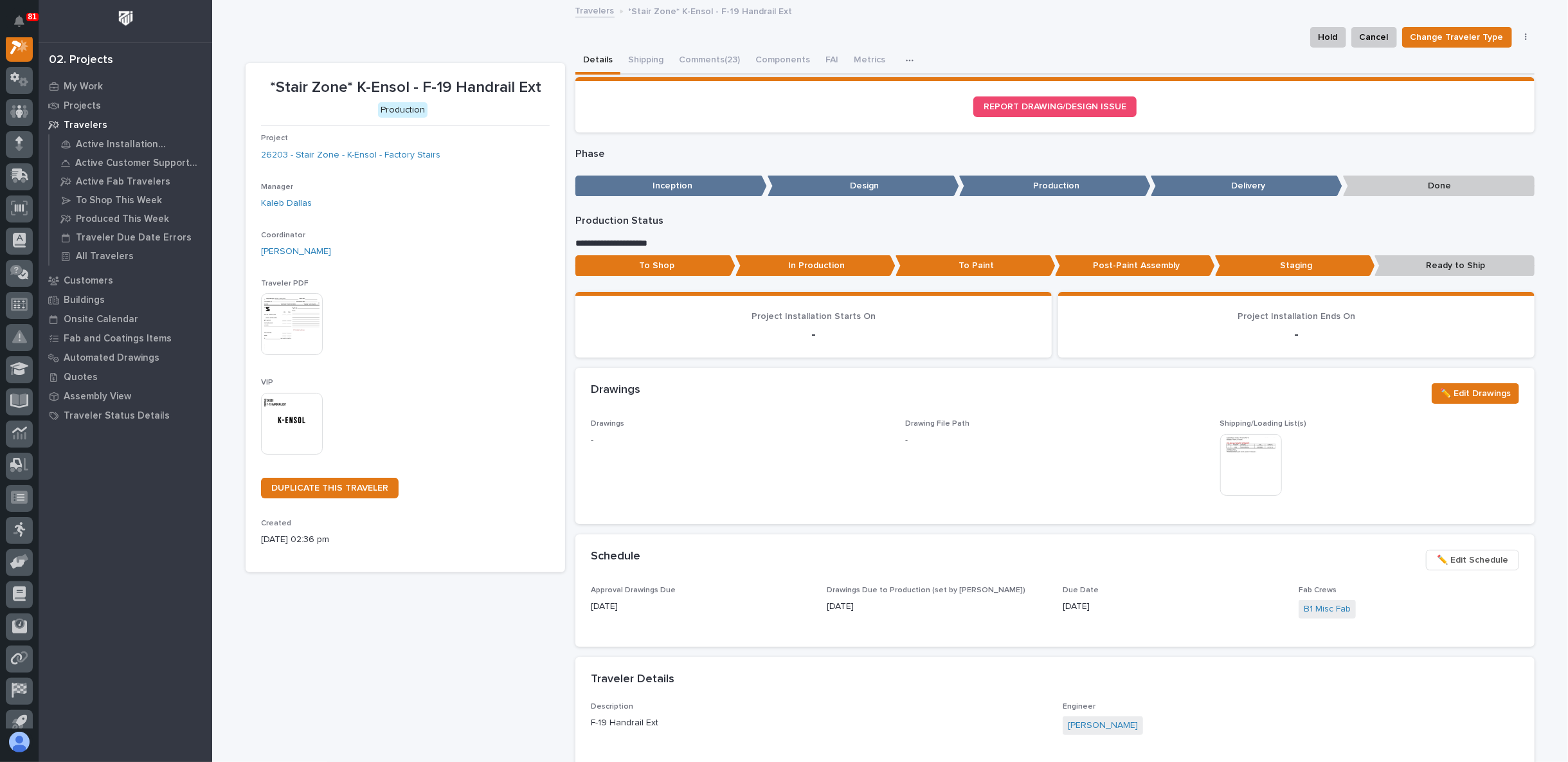
scroll to position [32, 0]
drag, startPoint x: 629, startPoint y: 73, endPoint x: 633, endPoint y: 58, distance: 15.5
click at [629, 71] on button "Shipping" at bounding box center [646, 60] width 51 height 27
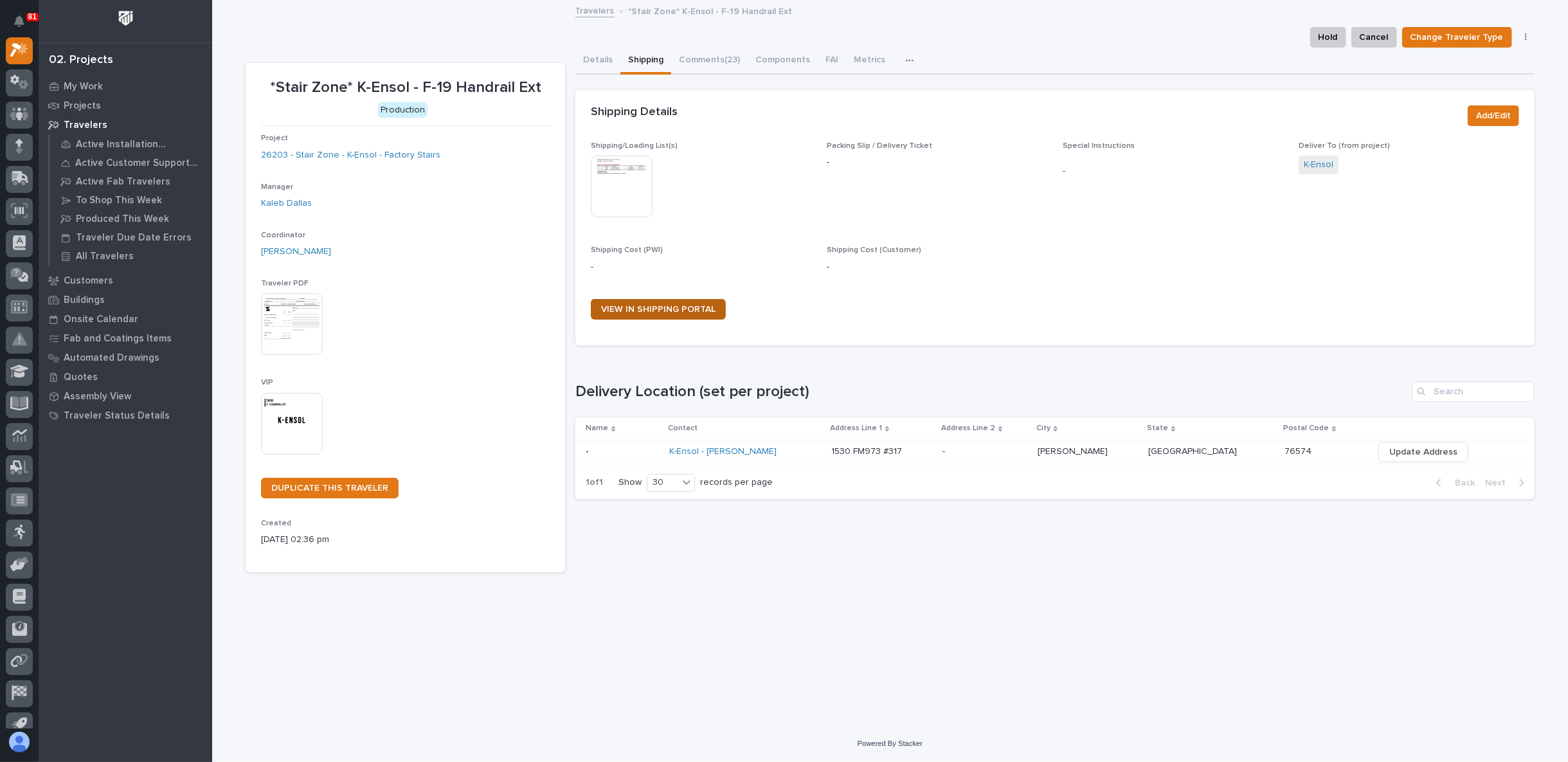
click at [643, 307] on span "VIEW IN SHIPPING PORTAL" at bounding box center [658, 309] width 114 height 9
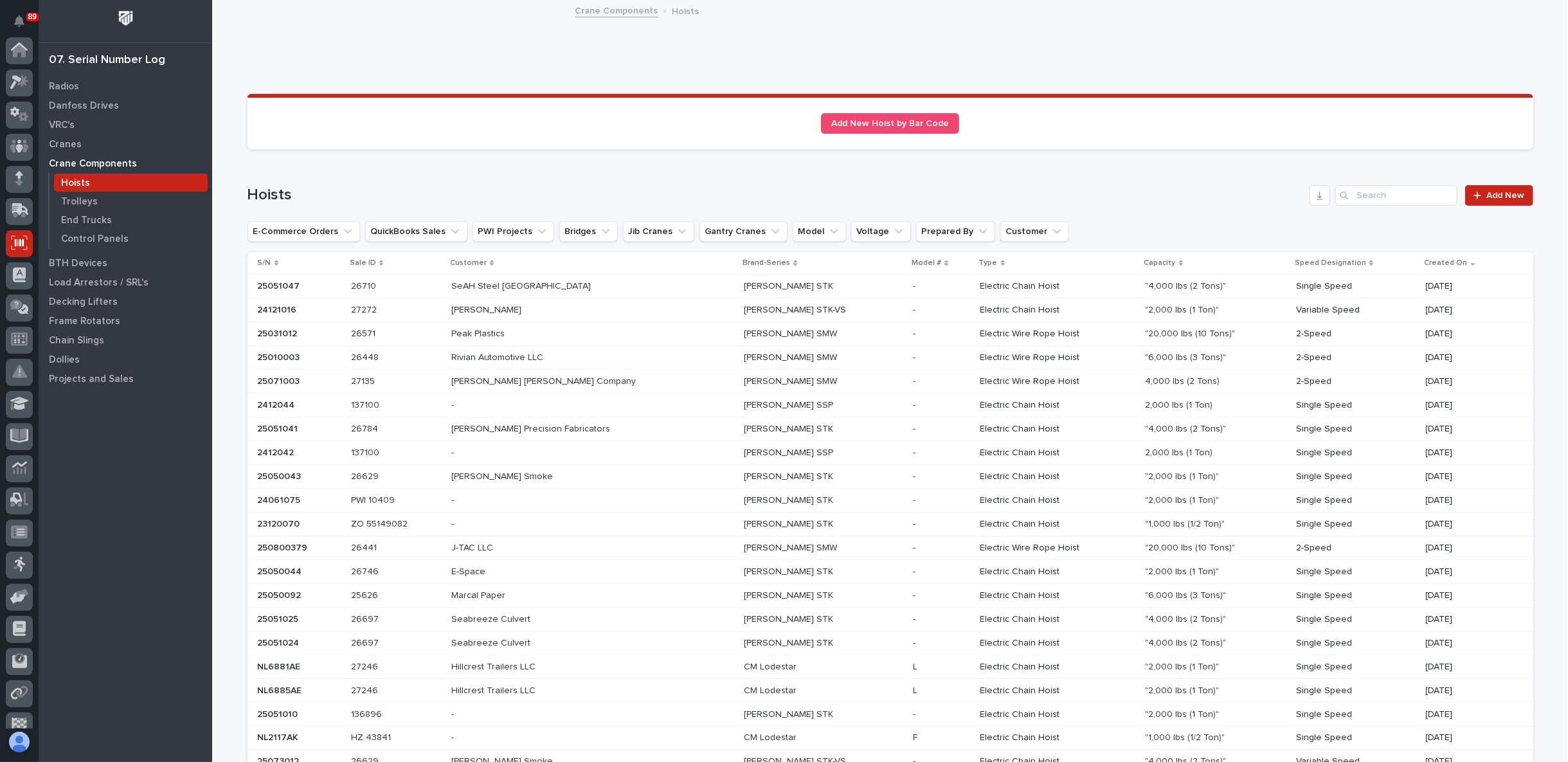
scroll to position [112, 0]
click at [594, 167] on div "Loading... Saving… Hoists Add New E-Commerce Orders QuickBooks Sales PWI Projec…" at bounding box center [890, 596] width 1285 height 874
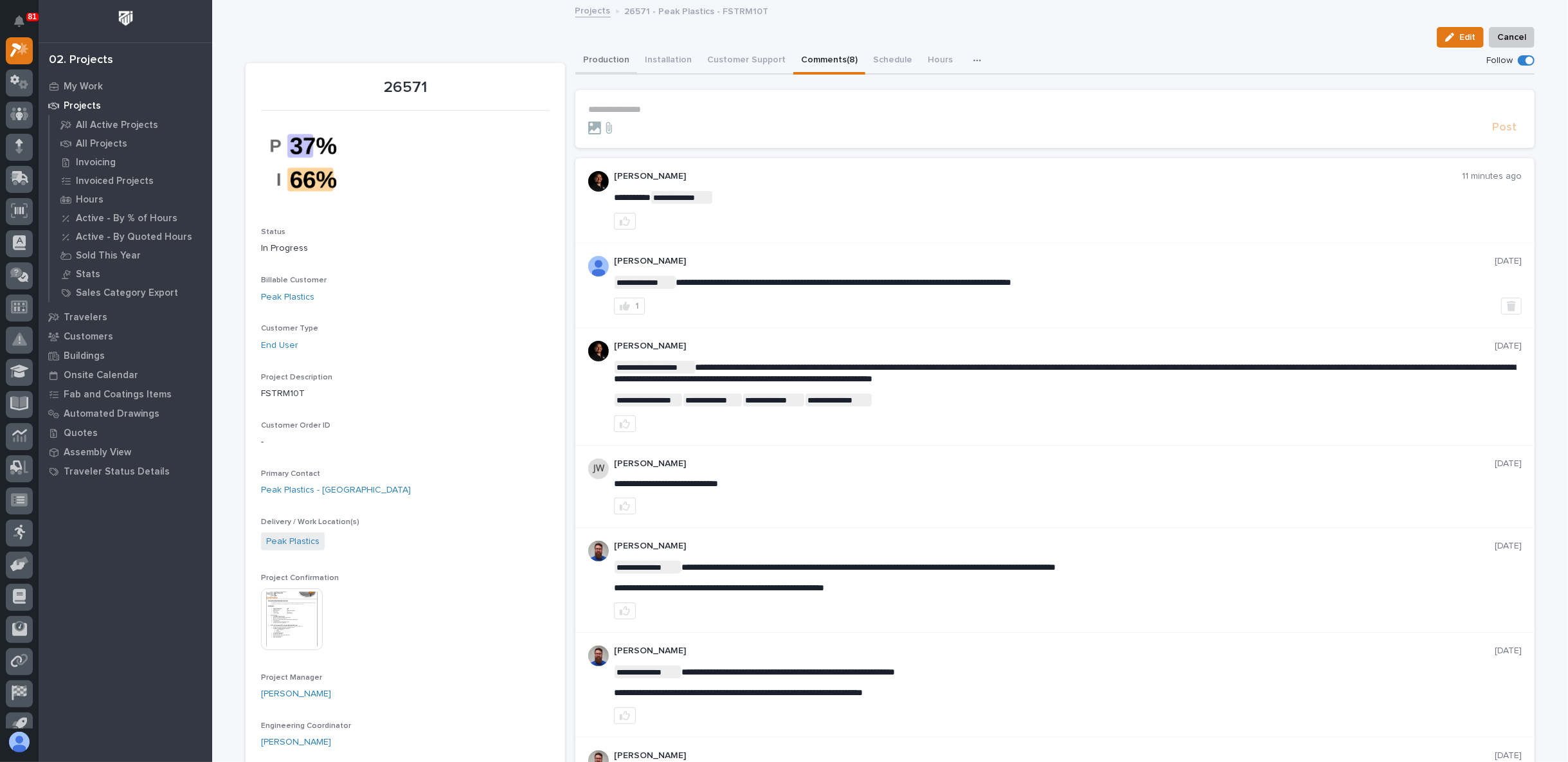
click at [586, 59] on button "Production" at bounding box center [606, 60] width 62 height 27
